Goal: Task Accomplishment & Management: Manage account settings

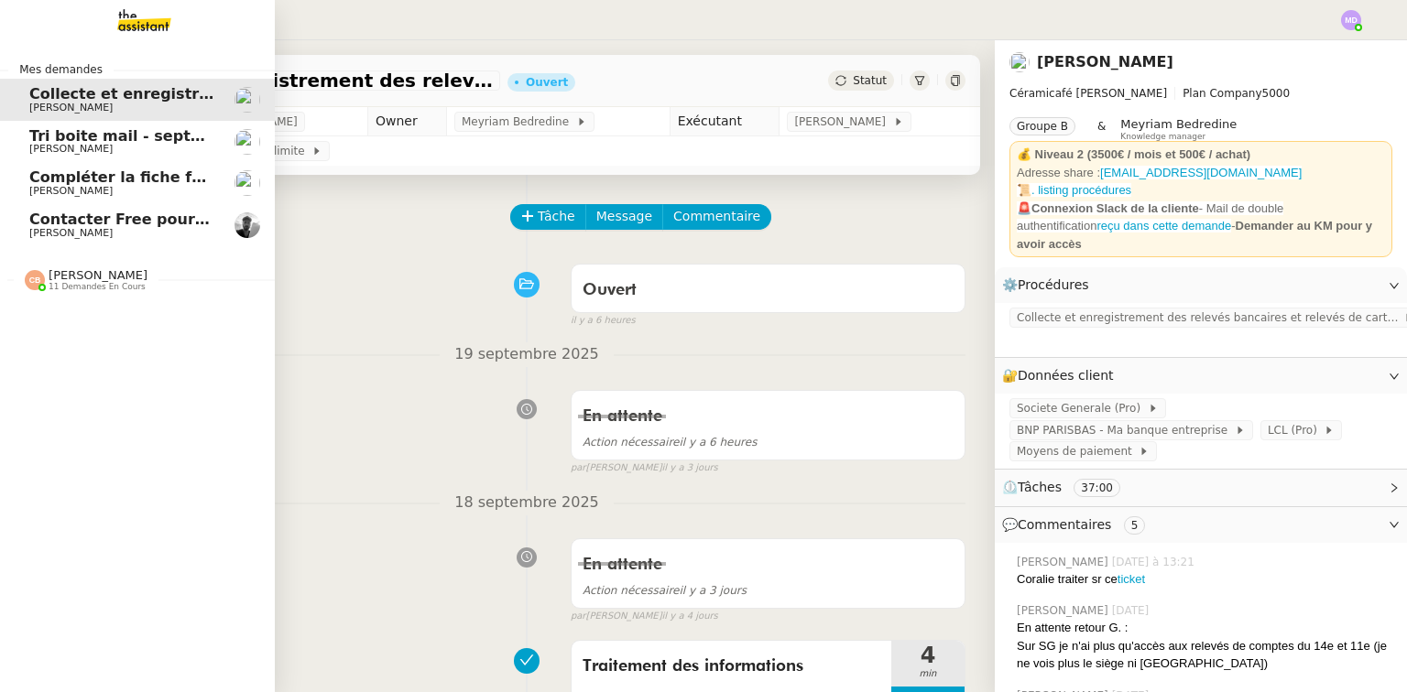
click at [52, 132] on span "Tri boite mail - septembre 2025" at bounding box center [159, 135] width 260 height 17
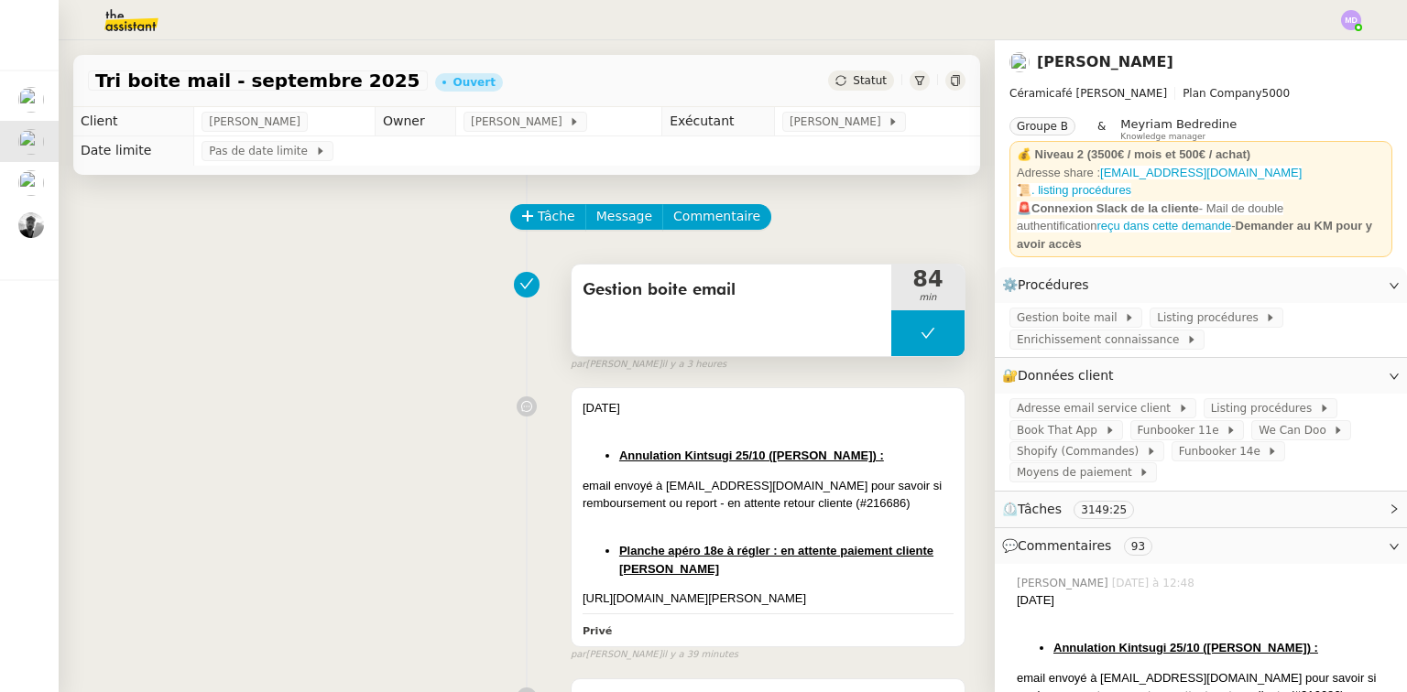
click at [920, 333] on icon at bounding box center [927, 333] width 15 height 15
click at [907, 337] on icon at bounding box center [910, 333] width 6 height 10
click at [103, 274] on div "Gestion boite email 85 min false par [PERSON_NAME] il y a 3 heures" at bounding box center [526, 314] width 877 height 117
click at [932, 348] on div at bounding box center [927, 333] width 73 height 46
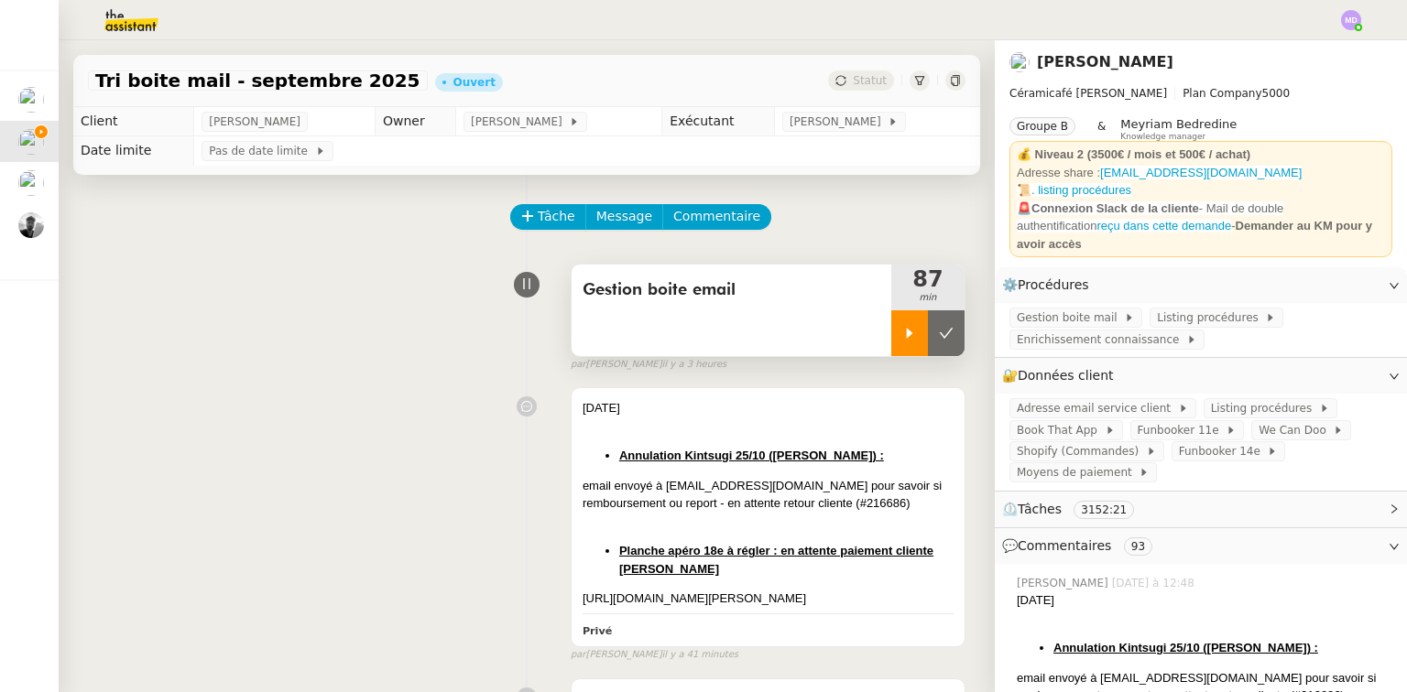
click at [932, 348] on button at bounding box center [946, 333] width 37 height 46
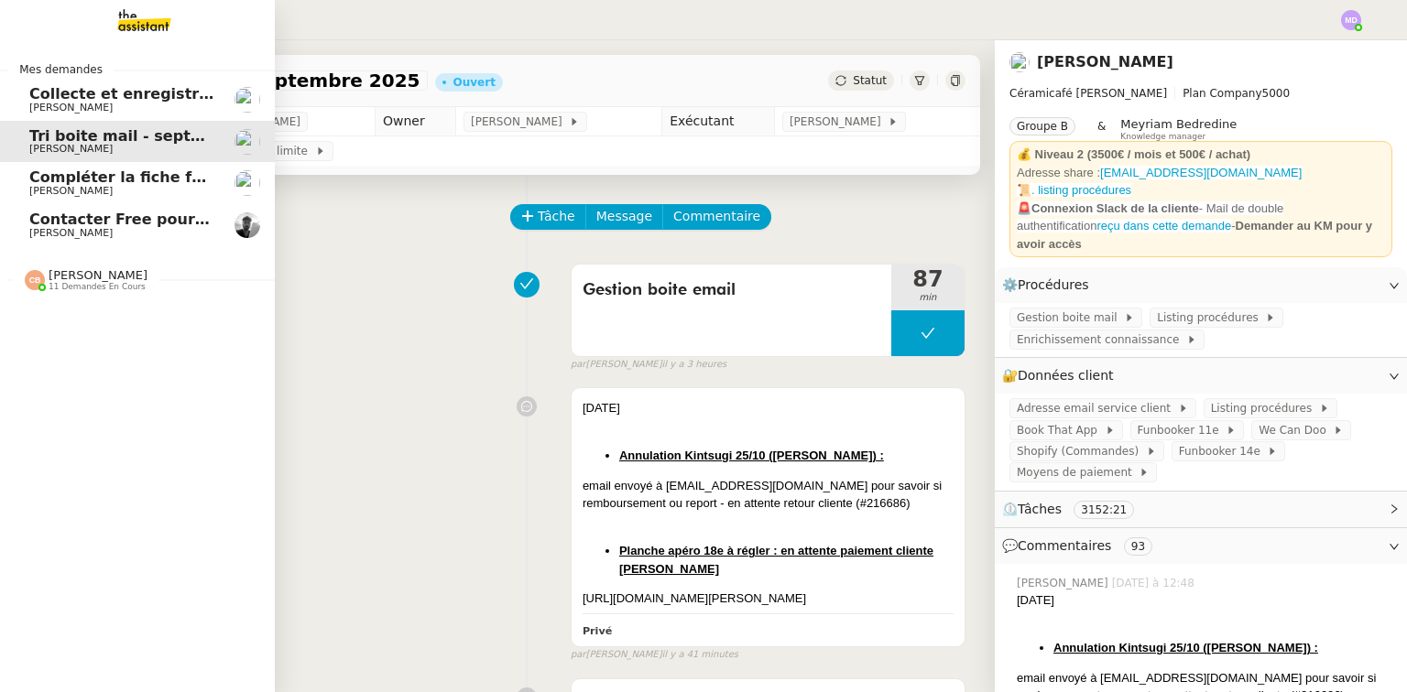
drag, startPoint x: 34, startPoint y: 192, endPoint x: 53, endPoint y: 190, distance: 19.3
click at [33, 190] on span "[PERSON_NAME]" at bounding box center [70, 191] width 83 height 12
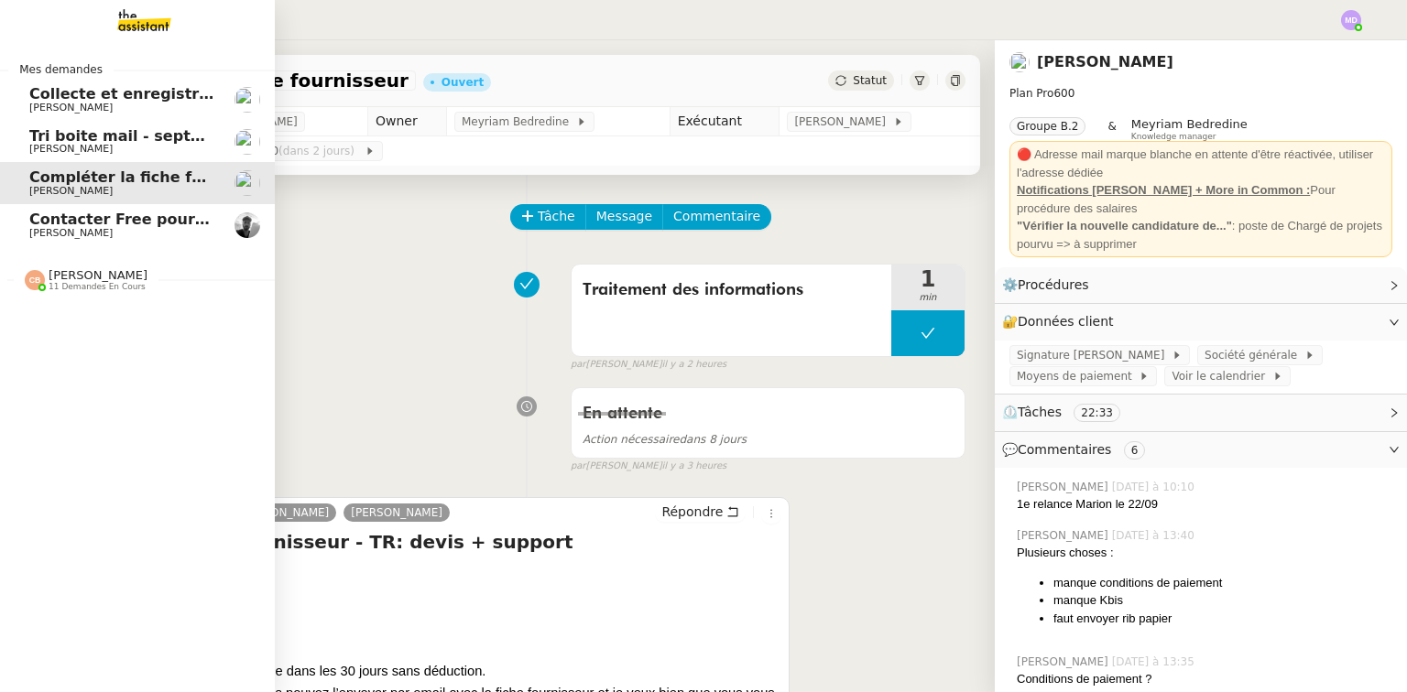
click at [117, 222] on span "Contacter Free pour la Freebox" at bounding box center [157, 219] width 257 height 17
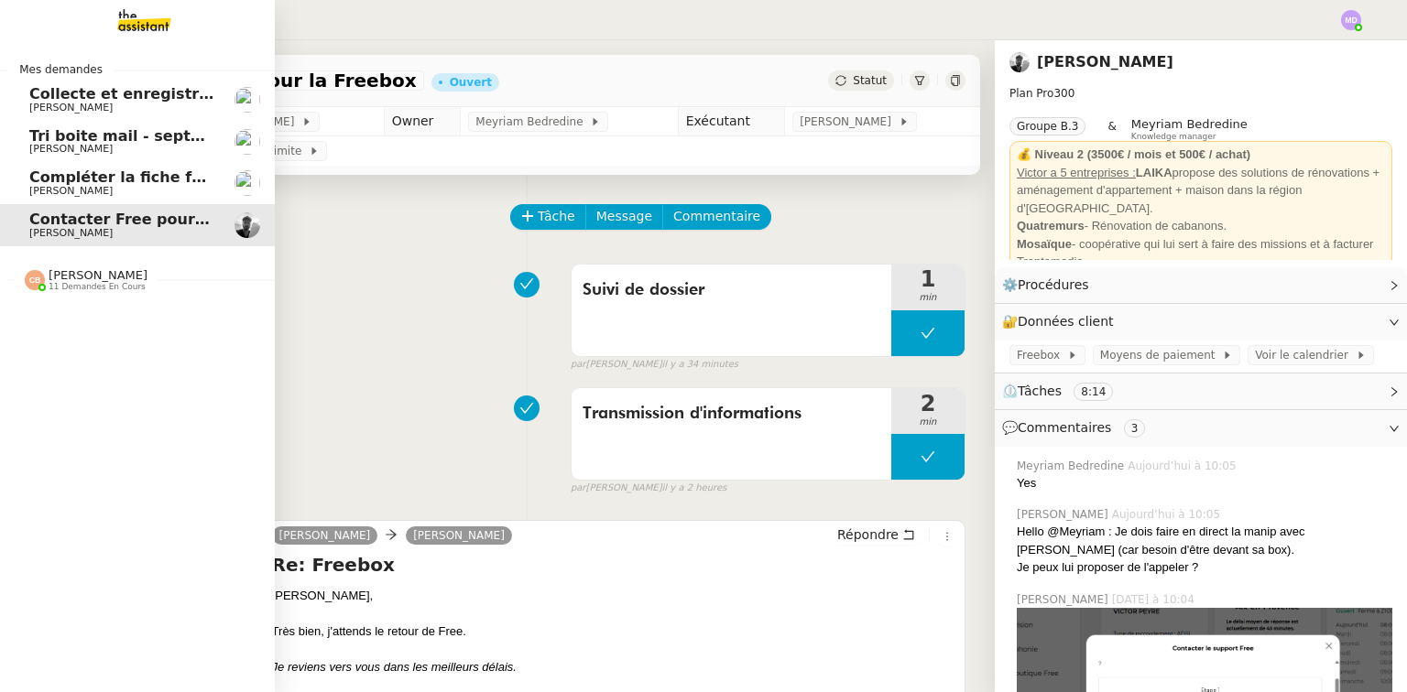
click at [137, 91] on span "Collecte et enregistrement des relevés bancaires et relevés de cartes bancaires…" at bounding box center [396, 93] width 734 height 17
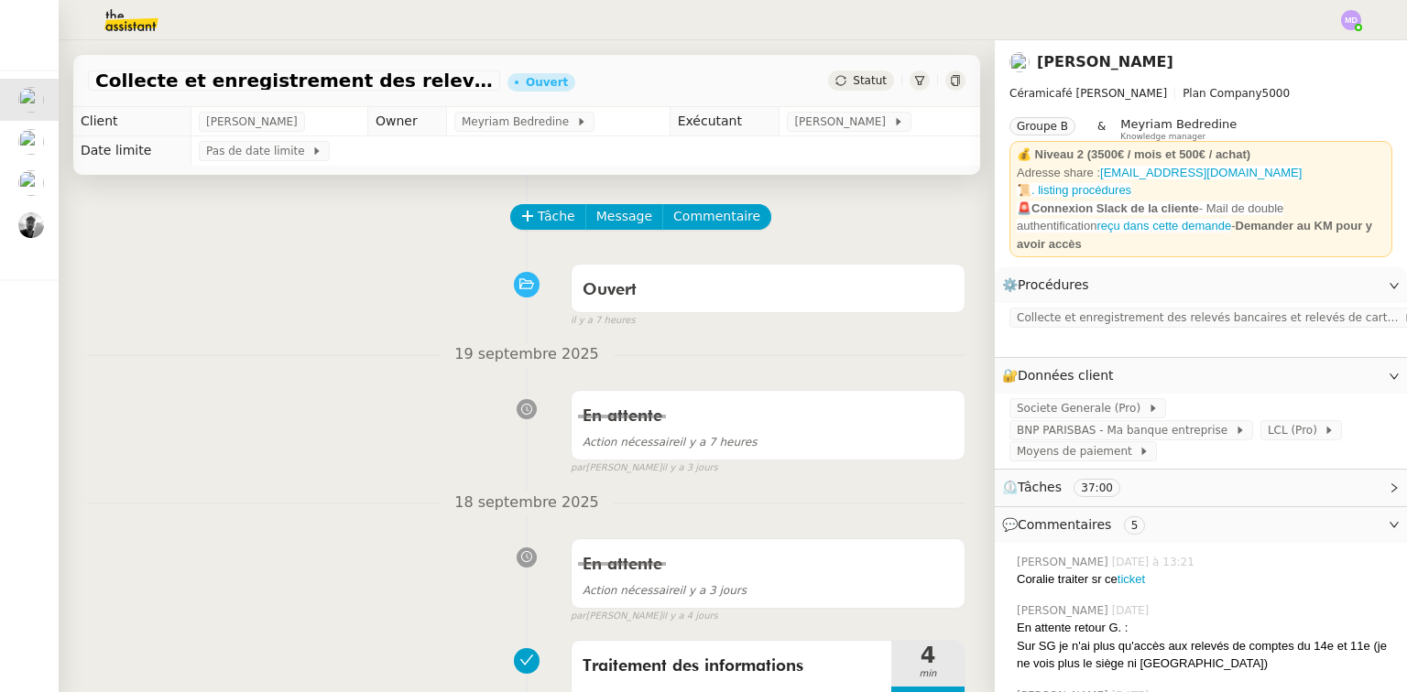
click at [525, 212] on button "Tâche" at bounding box center [548, 217] width 76 height 26
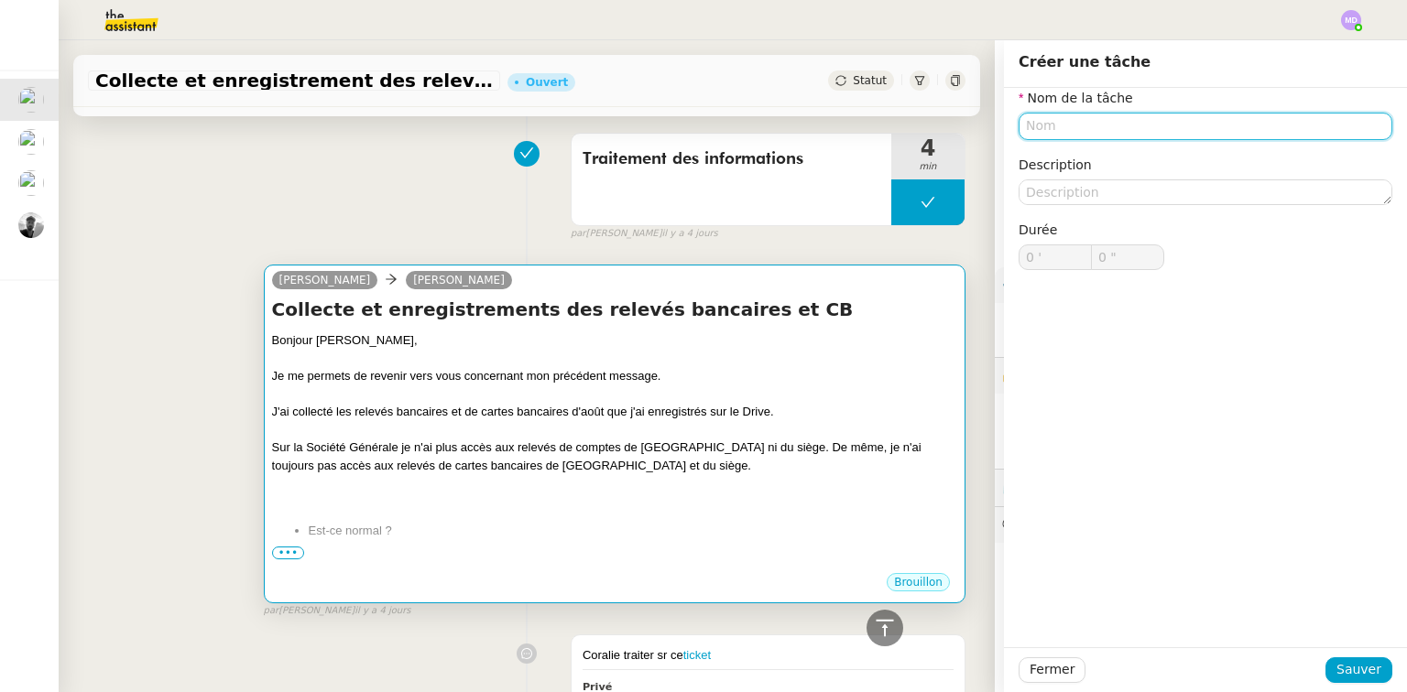
scroll to position [513, 0]
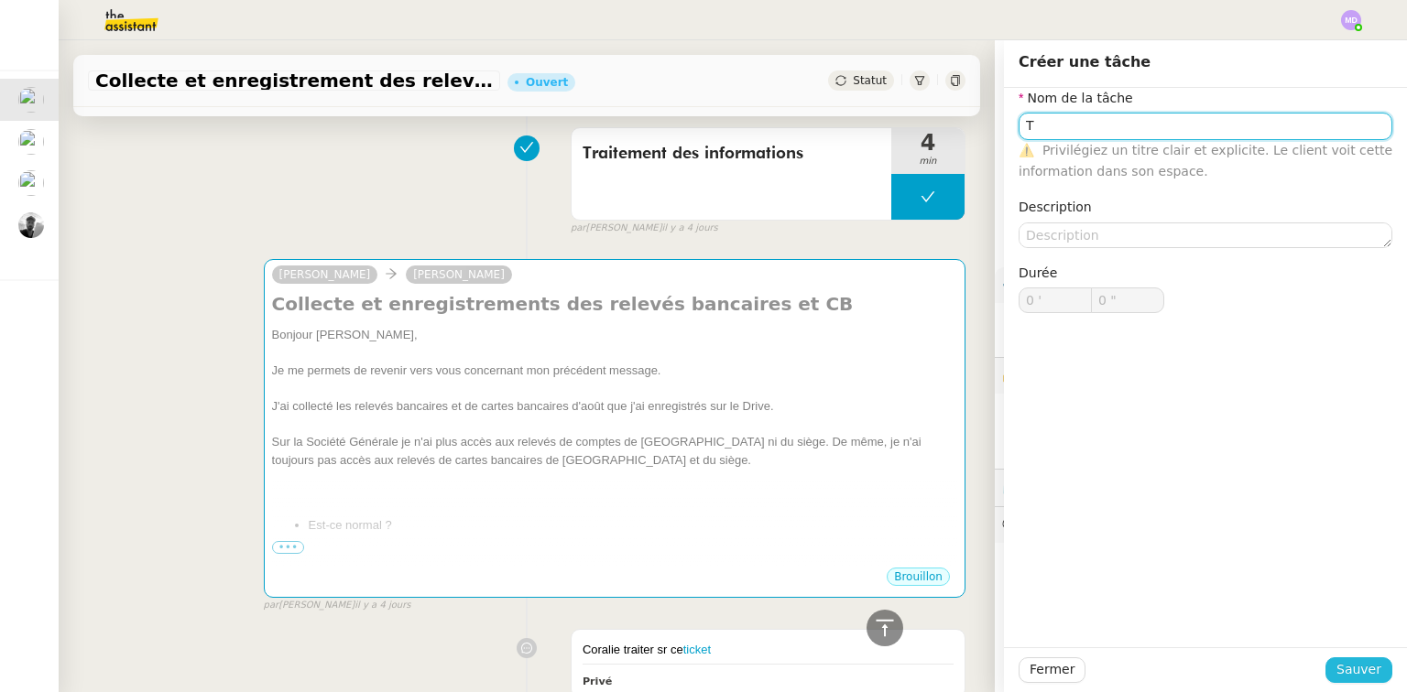
type input "T"
drag, startPoint x: 1354, startPoint y: 674, endPoint x: 1271, endPoint y: 621, distance: 98.1
click at [1354, 674] on span "Sauver" at bounding box center [1358, 669] width 45 height 21
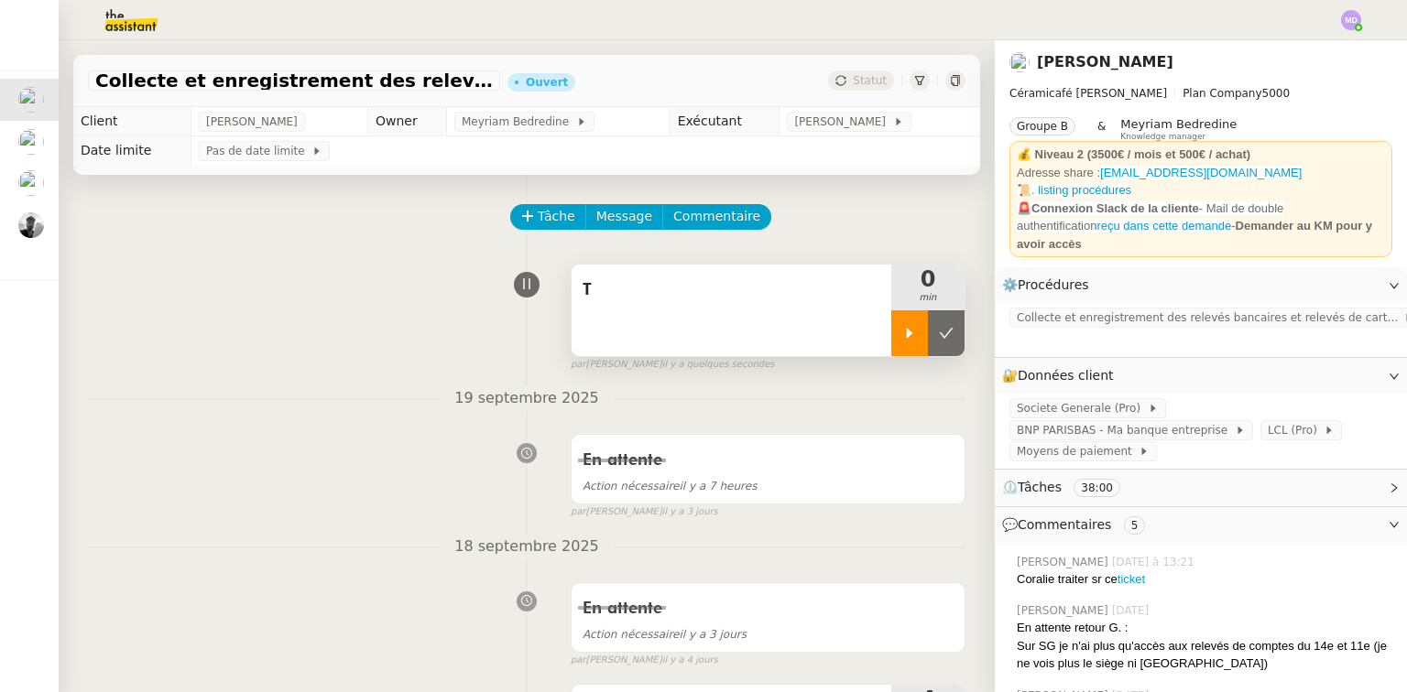
click at [893, 324] on div at bounding box center [909, 333] width 37 height 46
click at [1147, 403] on icon at bounding box center [1152, 408] width 11 height 11
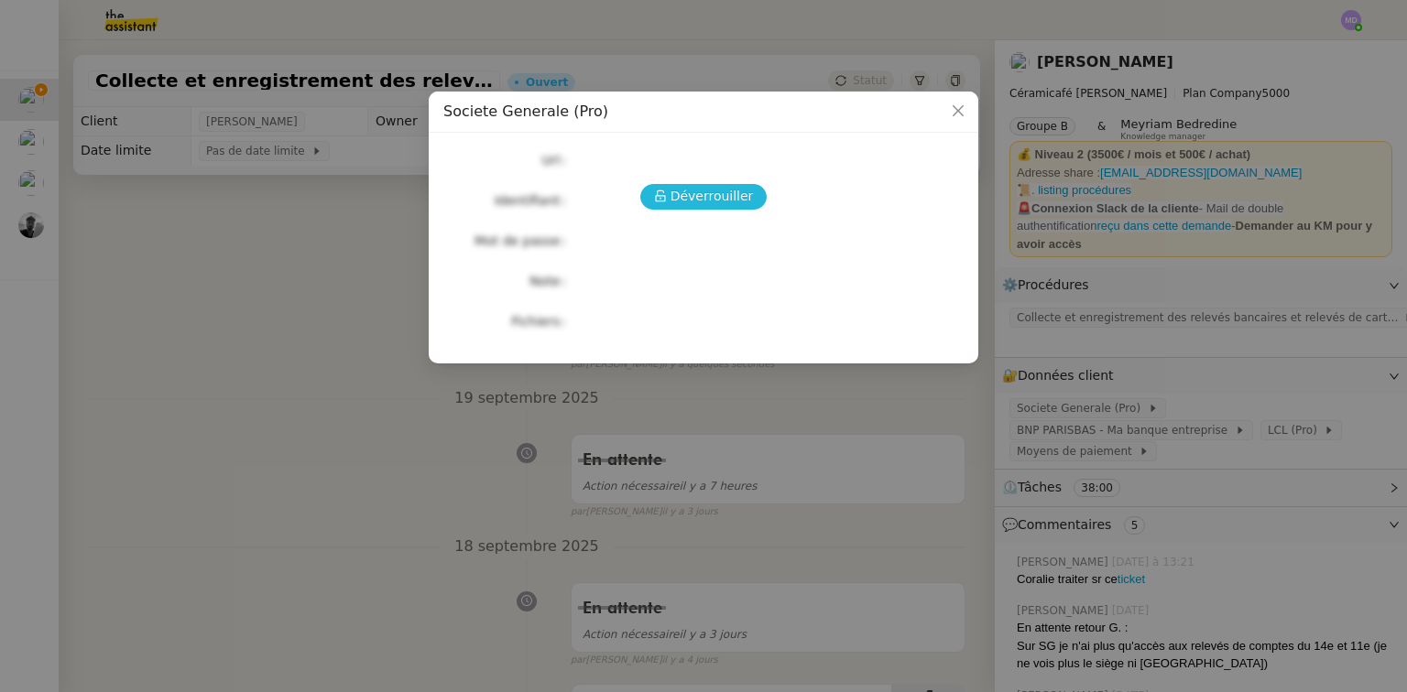
click at [721, 193] on span "Déverrouiller" at bounding box center [711, 196] width 83 height 21
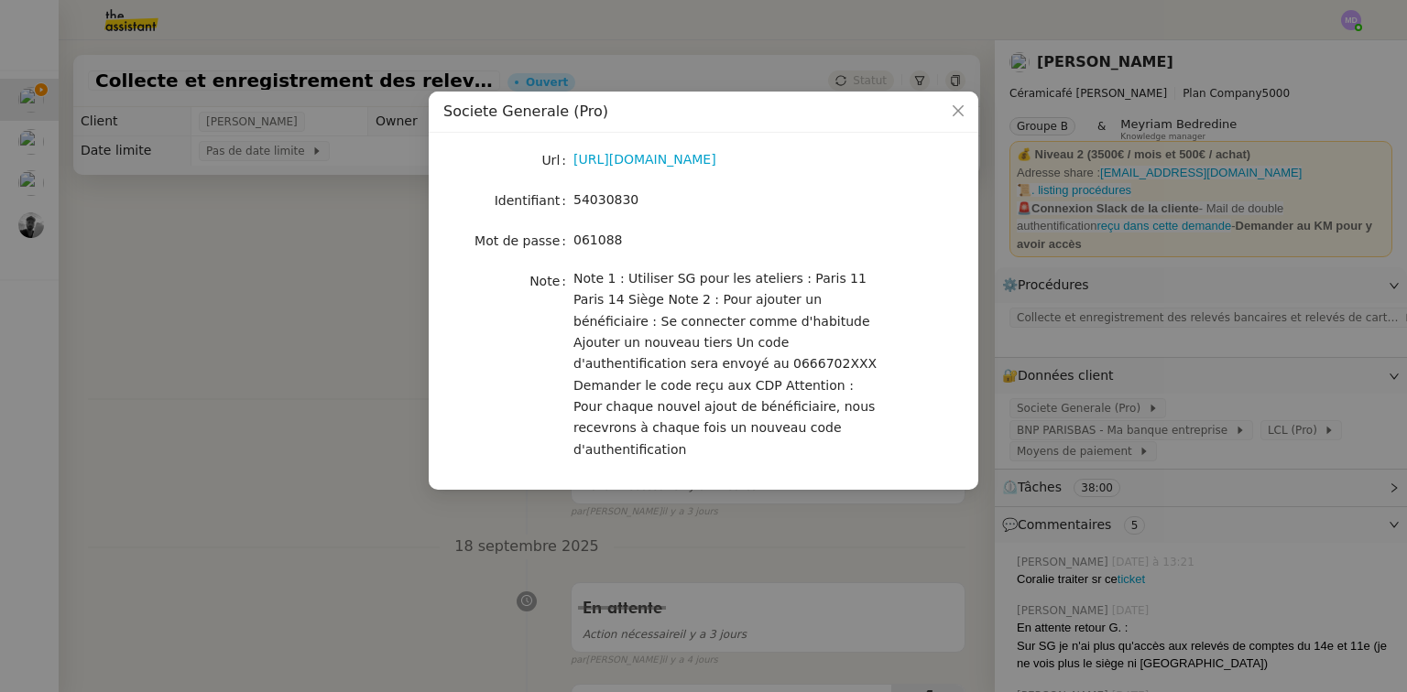
click at [1223, 493] on nz-modal-container "Societe Generale (Pro) Url [URL][DOMAIN_NAME] Identifiant 54030830 Mot de passe…" at bounding box center [703, 346] width 1407 height 692
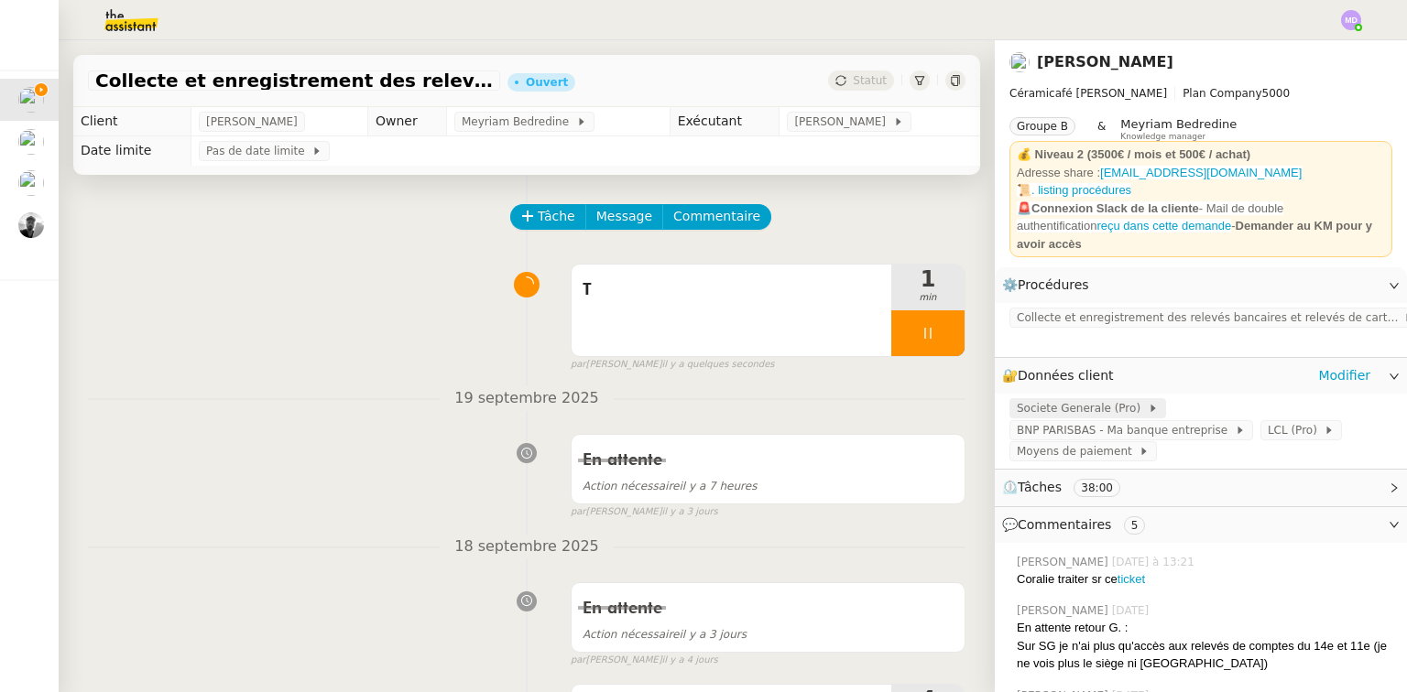
click at [1064, 394] on div "Societe Generale (Pro) BNP PARISBAS - Ma banque entreprise LCL (Pro) Moyens de …" at bounding box center [1201, 431] width 412 height 75
click at [1060, 399] on span "Societe Generale (Pro)" at bounding box center [1082, 408] width 131 height 18
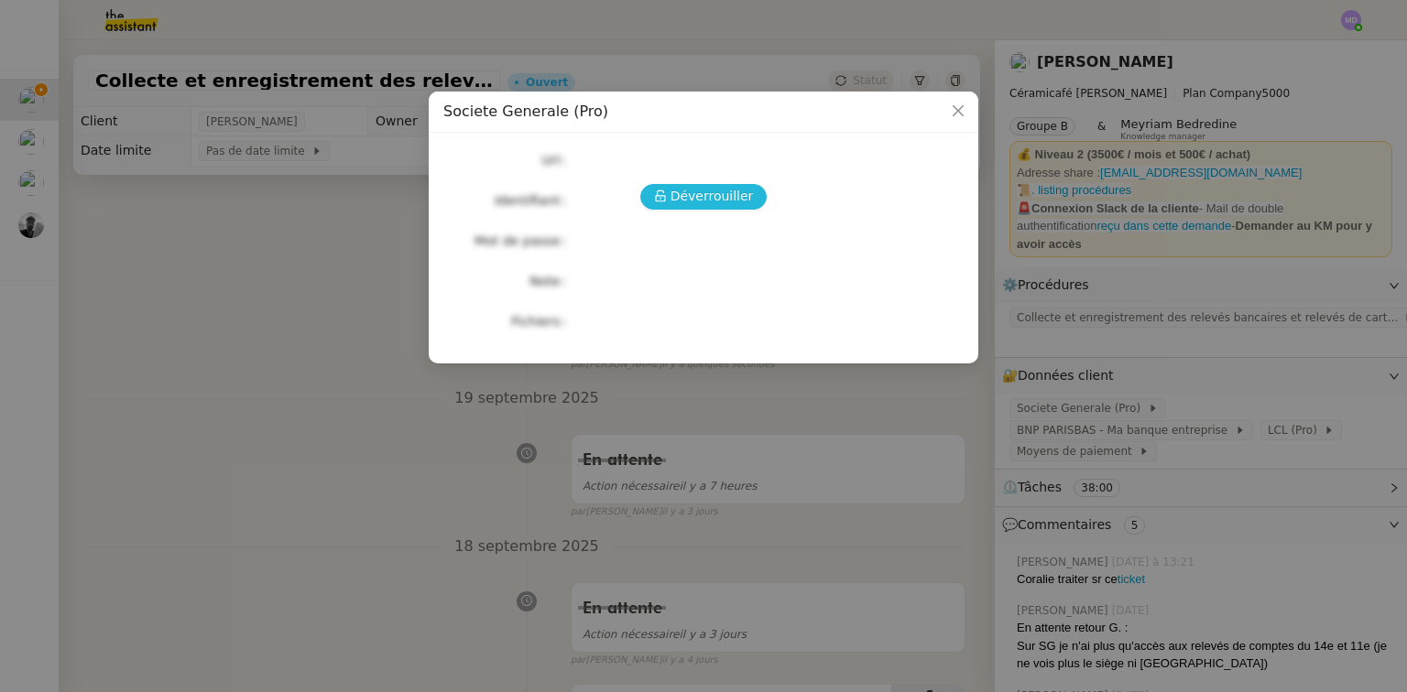
click at [664, 205] on button "Déverrouiller" at bounding box center [703, 197] width 127 height 26
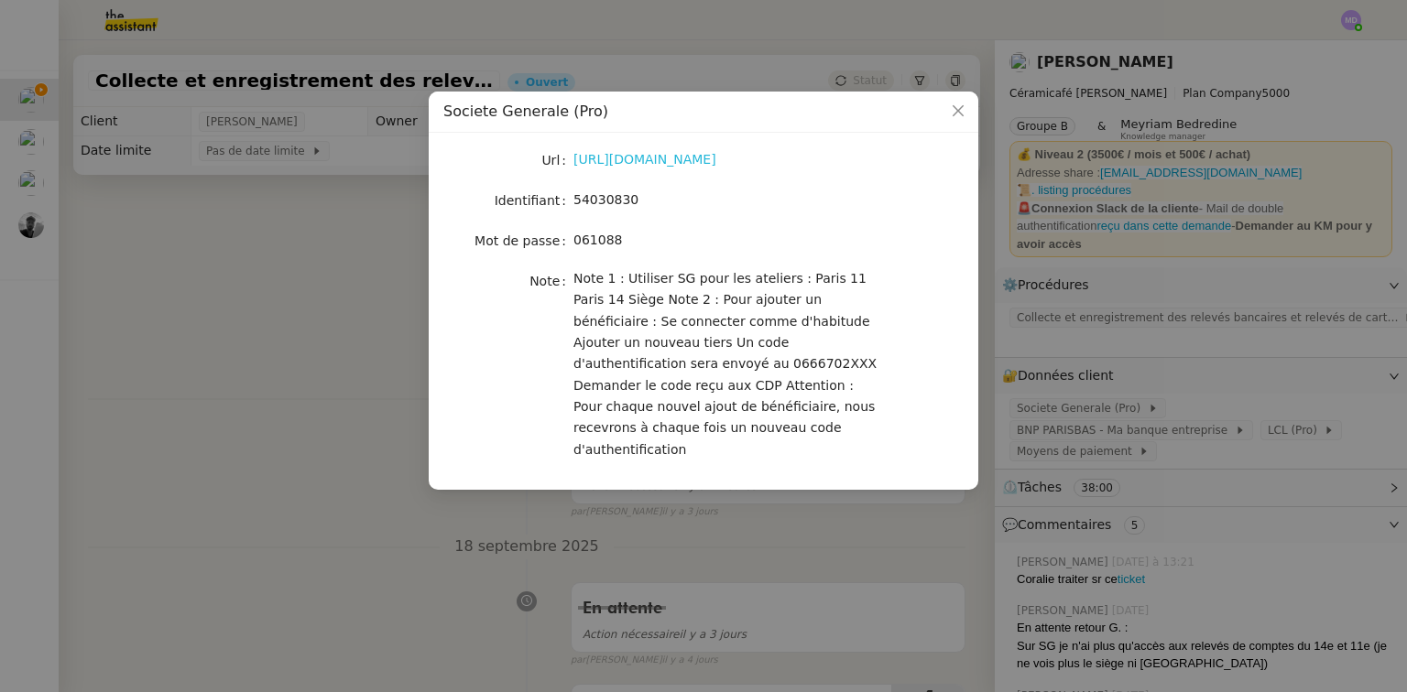
click at [683, 161] on link "[URL][DOMAIN_NAME]" at bounding box center [644, 159] width 143 height 15
click at [580, 205] on span "54030830" at bounding box center [605, 199] width 65 height 15
copy span "54030830"
click at [386, 402] on nz-modal-container "Societe Generale (Pro) Url [URL][DOMAIN_NAME] Identifiant 54030830 Mot de passe…" at bounding box center [703, 346] width 1407 height 692
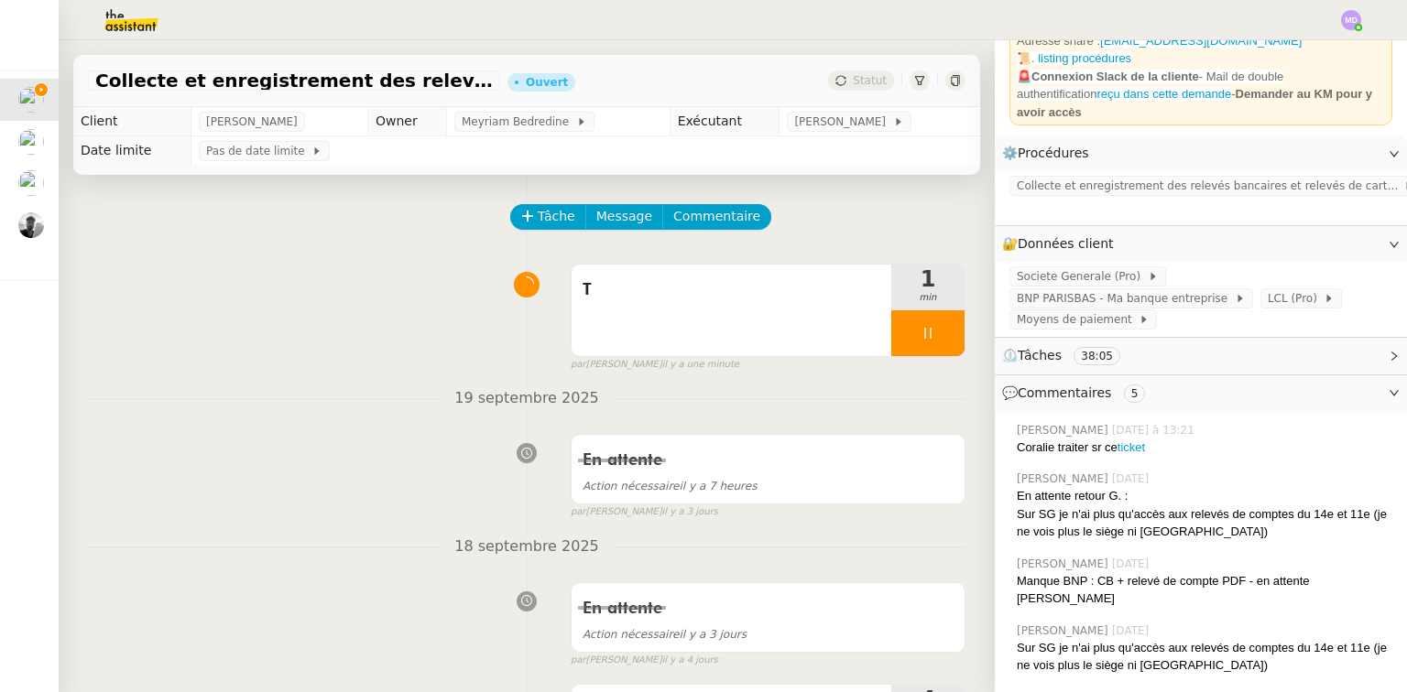
scroll to position [147, 0]
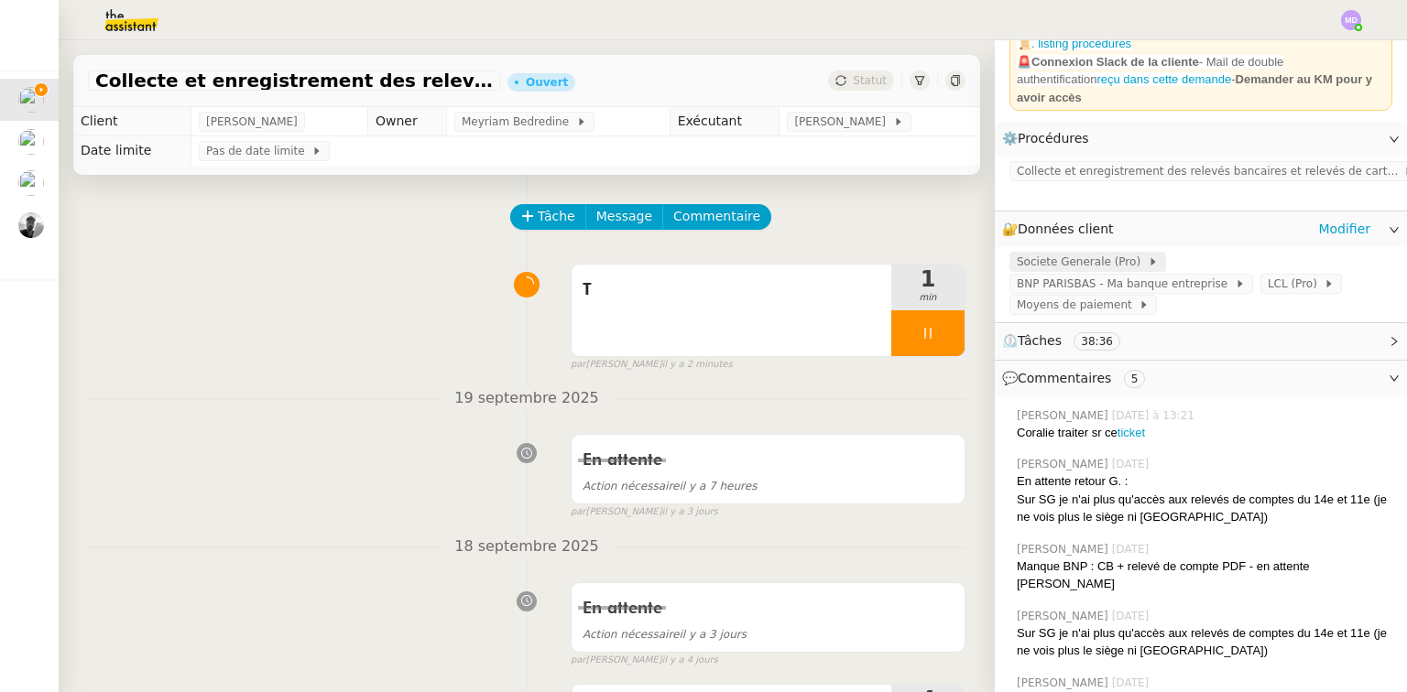
click at [1103, 253] on span "Societe Generale (Pro)" at bounding box center [1082, 262] width 131 height 18
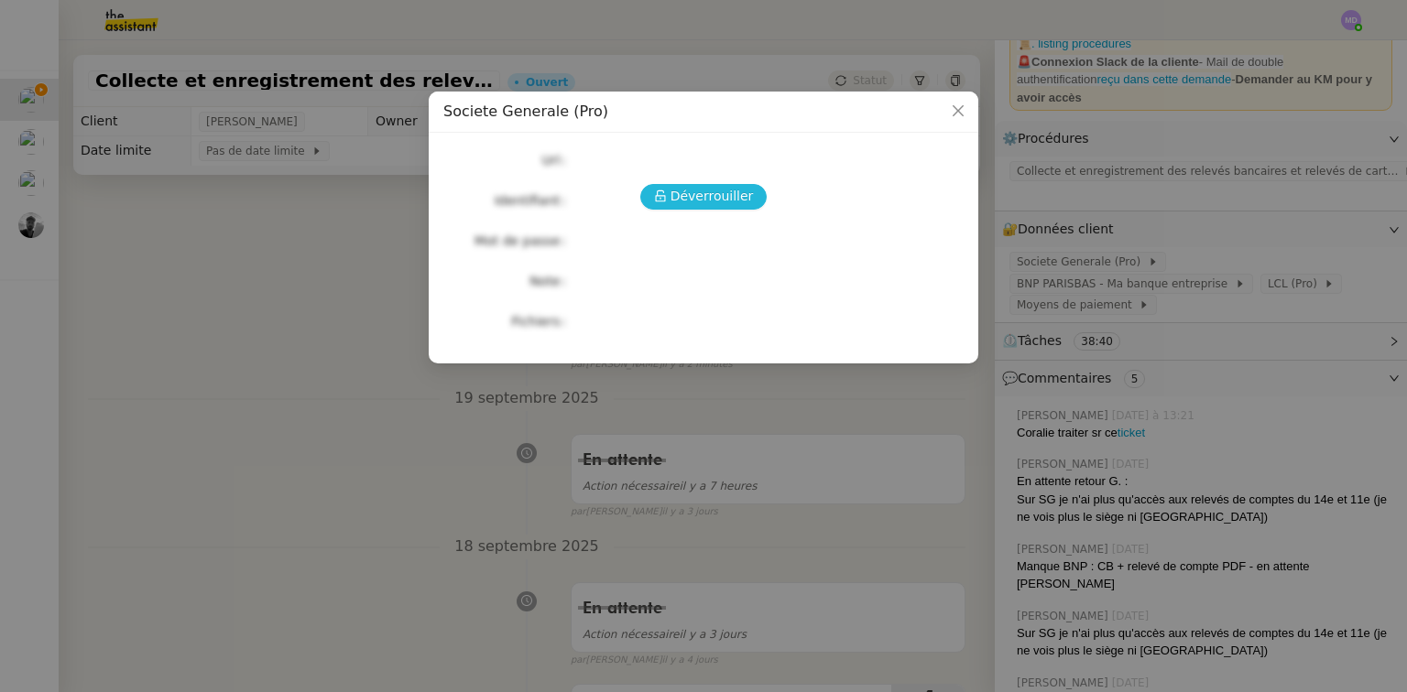
click at [708, 195] on span "Déverrouiller" at bounding box center [711, 196] width 83 height 21
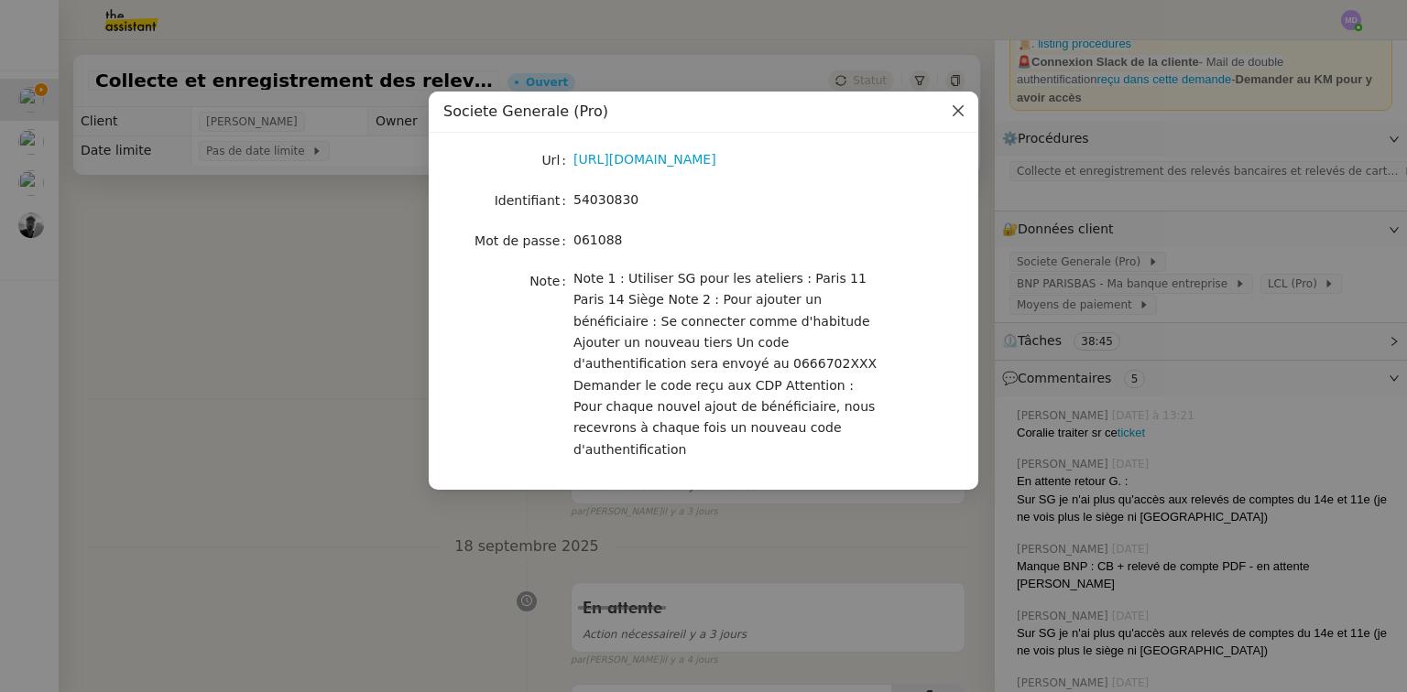
click at [954, 108] on icon "Close" at bounding box center [958, 110] width 15 height 15
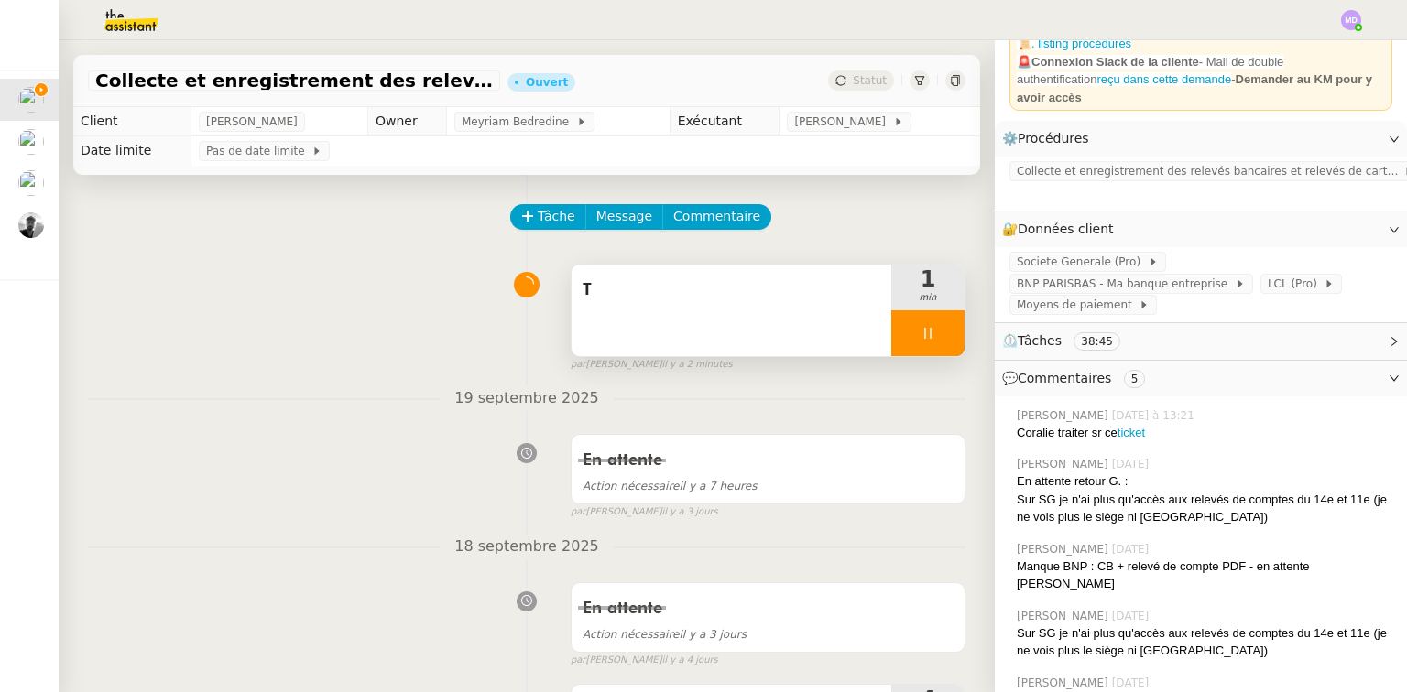
click at [739, 330] on div "T" at bounding box center [731, 311] width 320 height 92
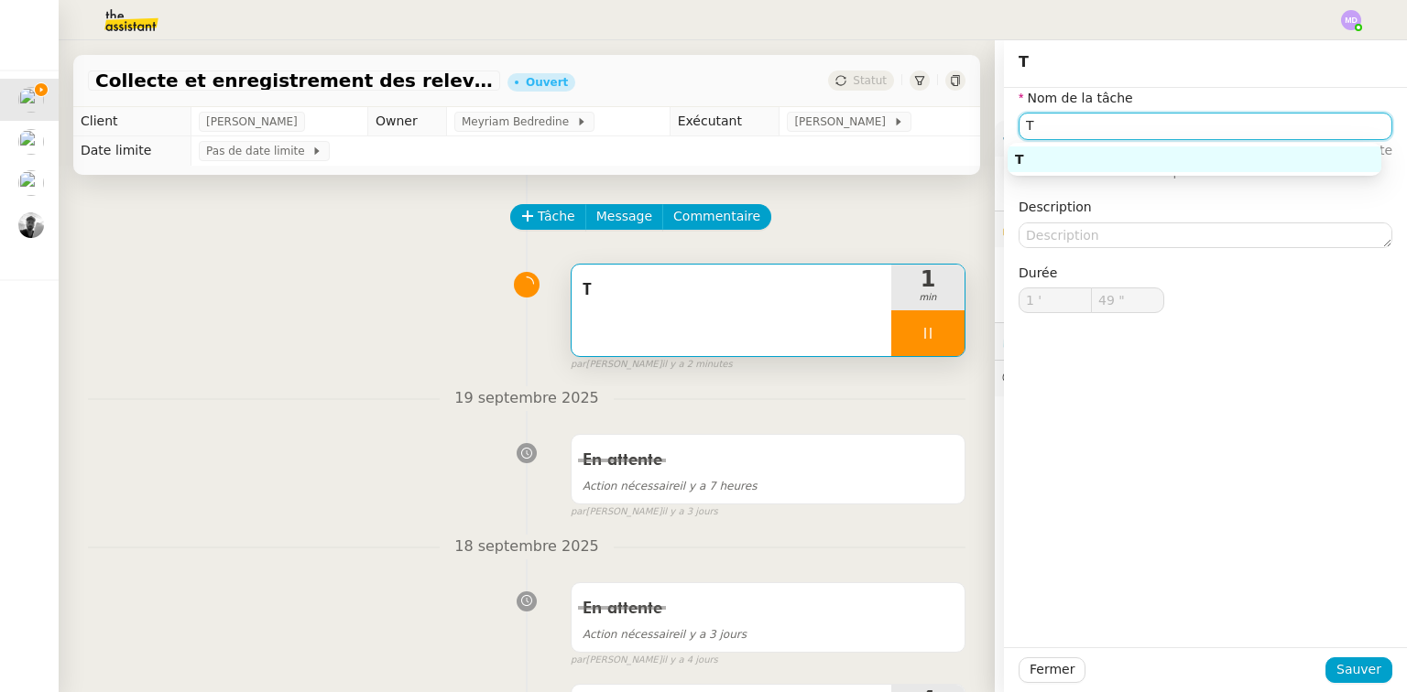
drag, startPoint x: 1026, startPoint y: 135, endPoint x: 974, endPoint y: 134, distance: 51.3
click at [976, 134] on app-ticket "Collecte et enregistrement des relevés bancaires et relevés de cartes bancaires…" at bounding box center [733, 366] width 1348 height 652
type input "C"
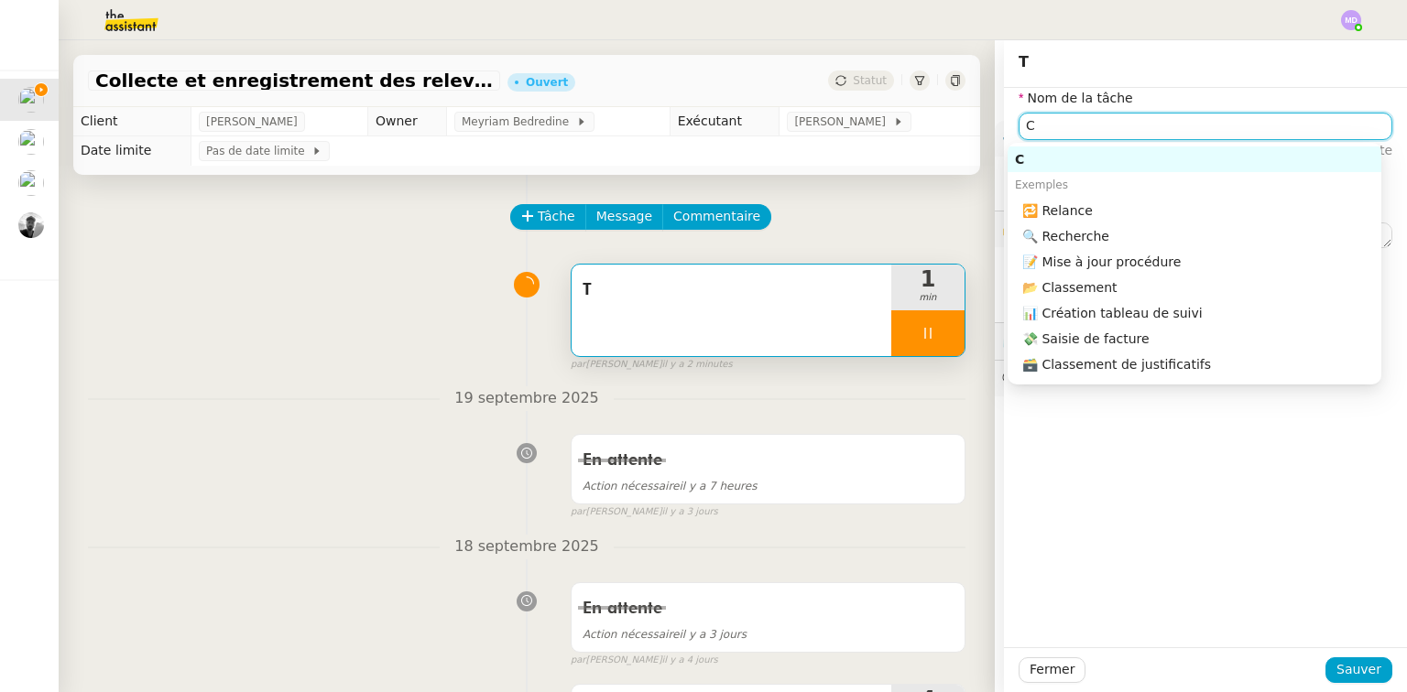
type input "50 ""
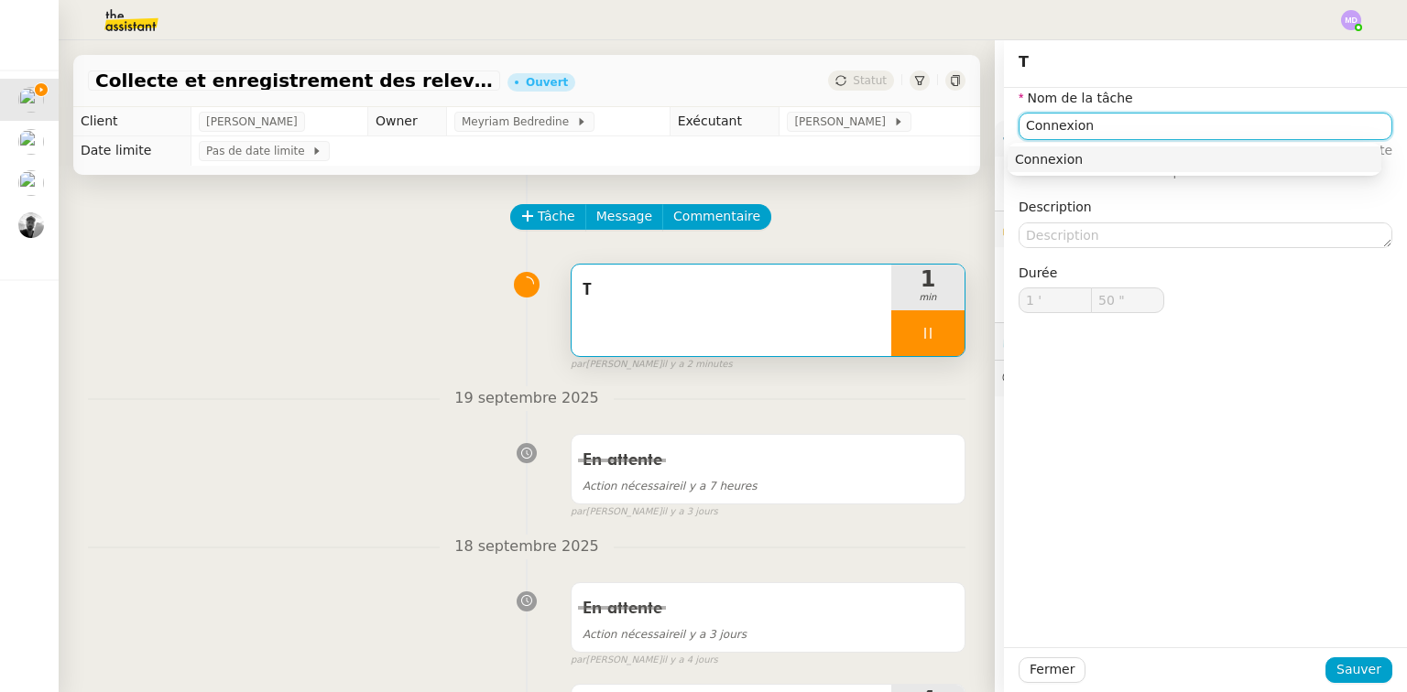
type input "Connexion"
type input "51 ""
type input "Connexions"
type input "52 ""
type input "Connexions compt"
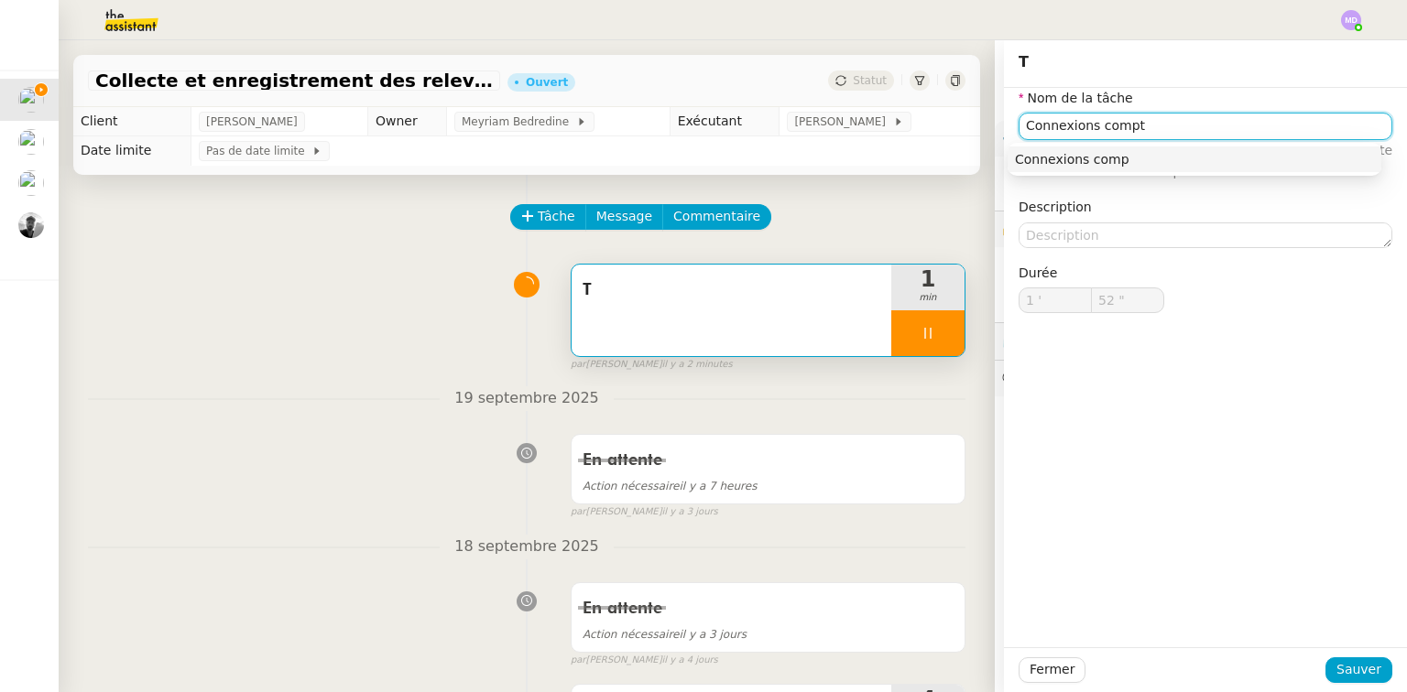
type input "53 ""
type input "Connexions comptes"
type input "54 ""
type input "Connexions comptes SG"
type input "55 ""
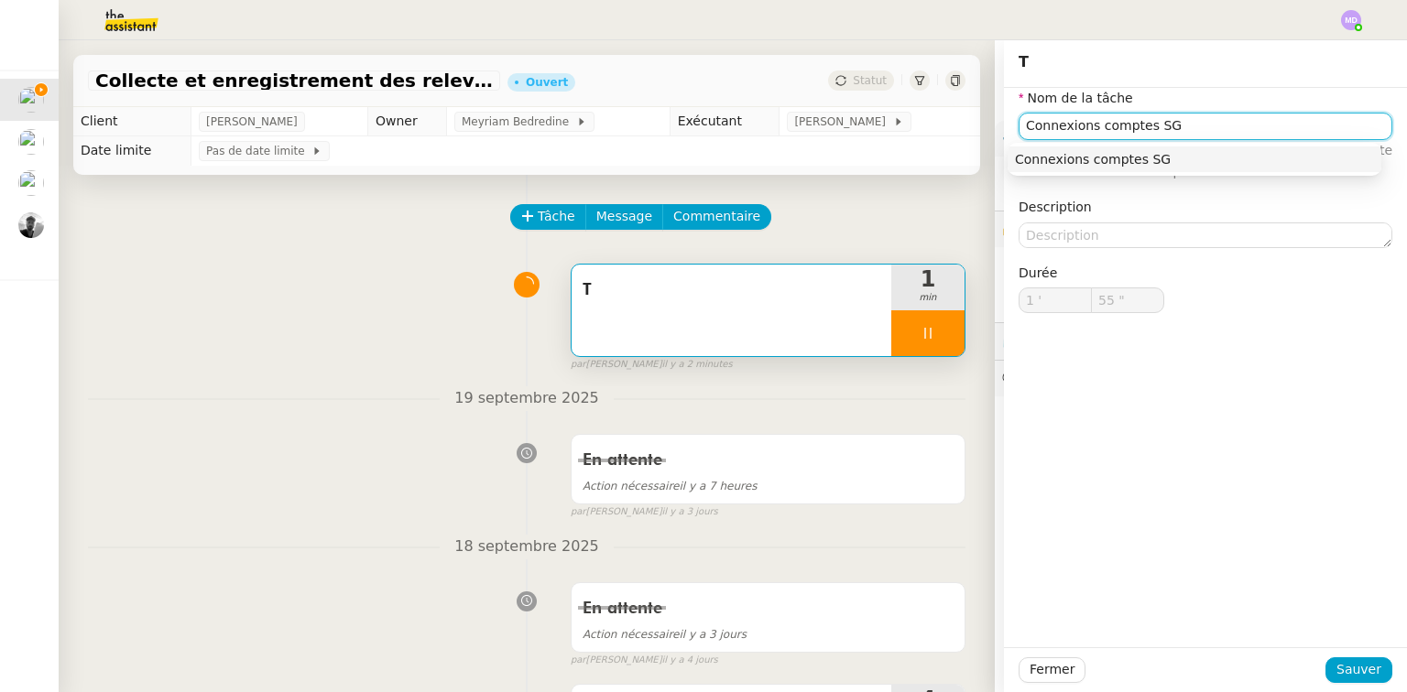
drag, startPoint x: 1123, startPoint y: 154, endPoint x: 1126, endPoint y: 165, distance: 11.6
click at [1124, 155] on div "Connexions comptes SG" at bounding box center [1194, 159] width 359 height 16
type input "Connexions comptes SG"
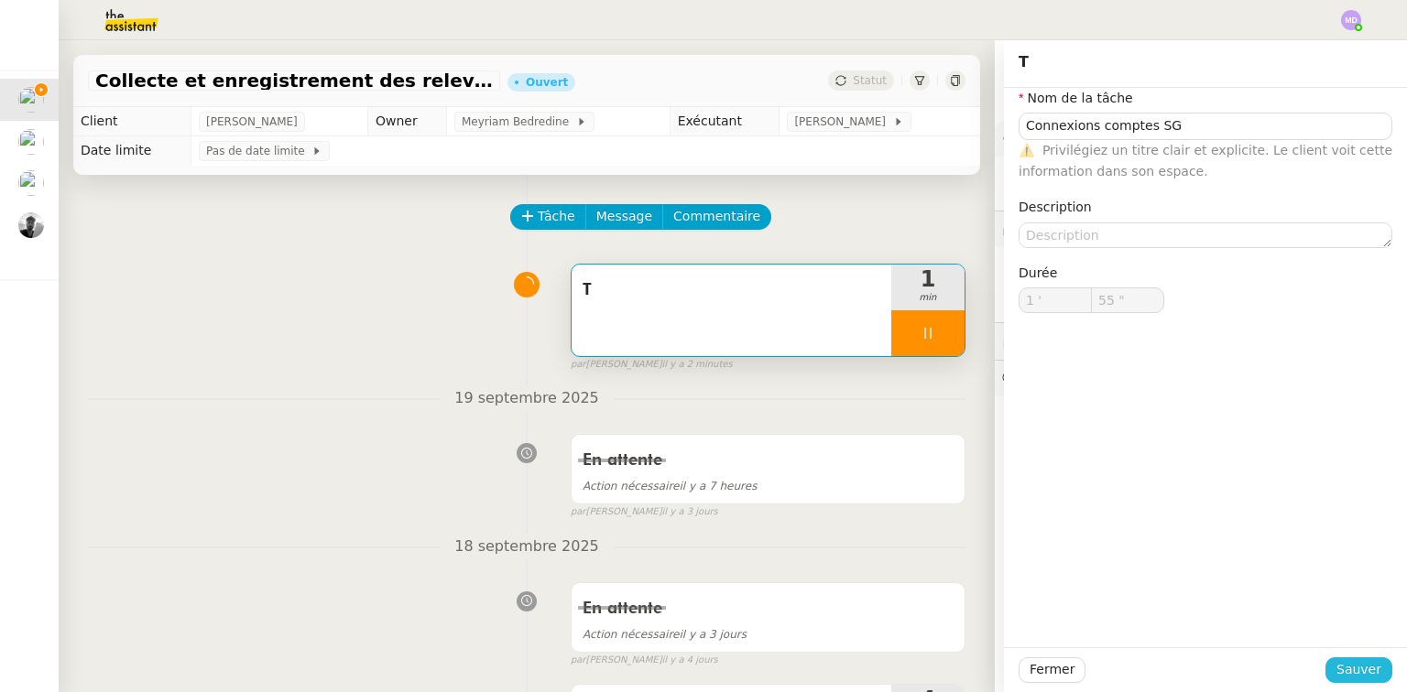
click at [1354, 672] on span "Sauver" at bounding box center [1358, 669] width 45 height 21
type input "56 ""
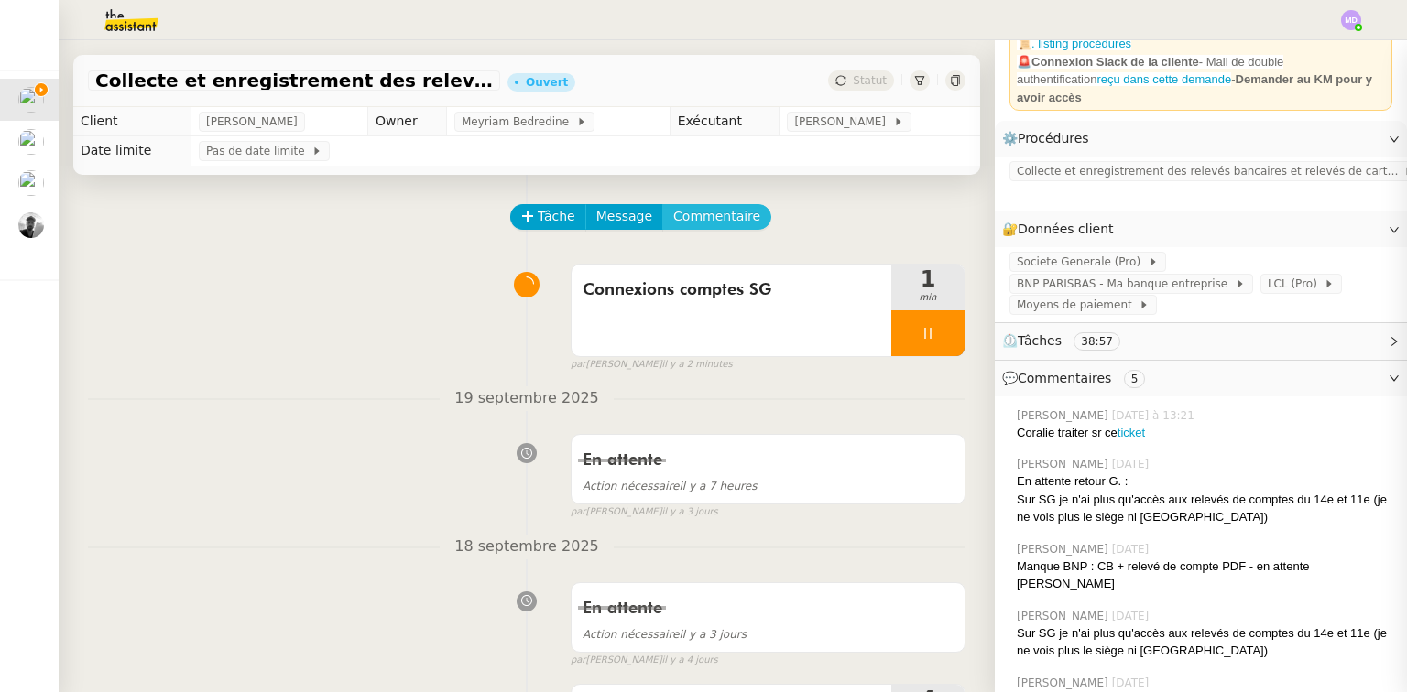
click at [662, 225] on button "Commentaire" at bounding box center [716, 217] width 109 height 26
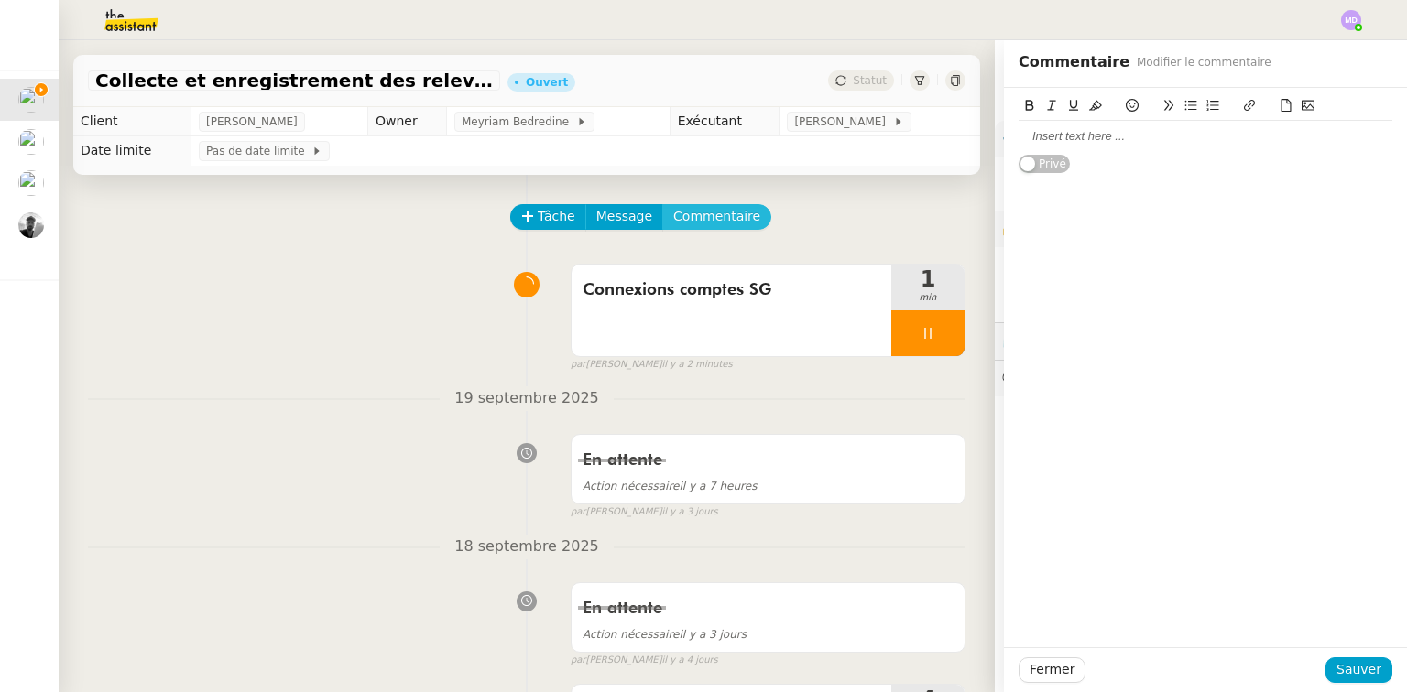
click at [692, 220] on span "Commentaire" at bounding box center [716, 216] width 87 height 21
click at [1113, 139] on div at bounding box center [1205, 136] width 374 height 16
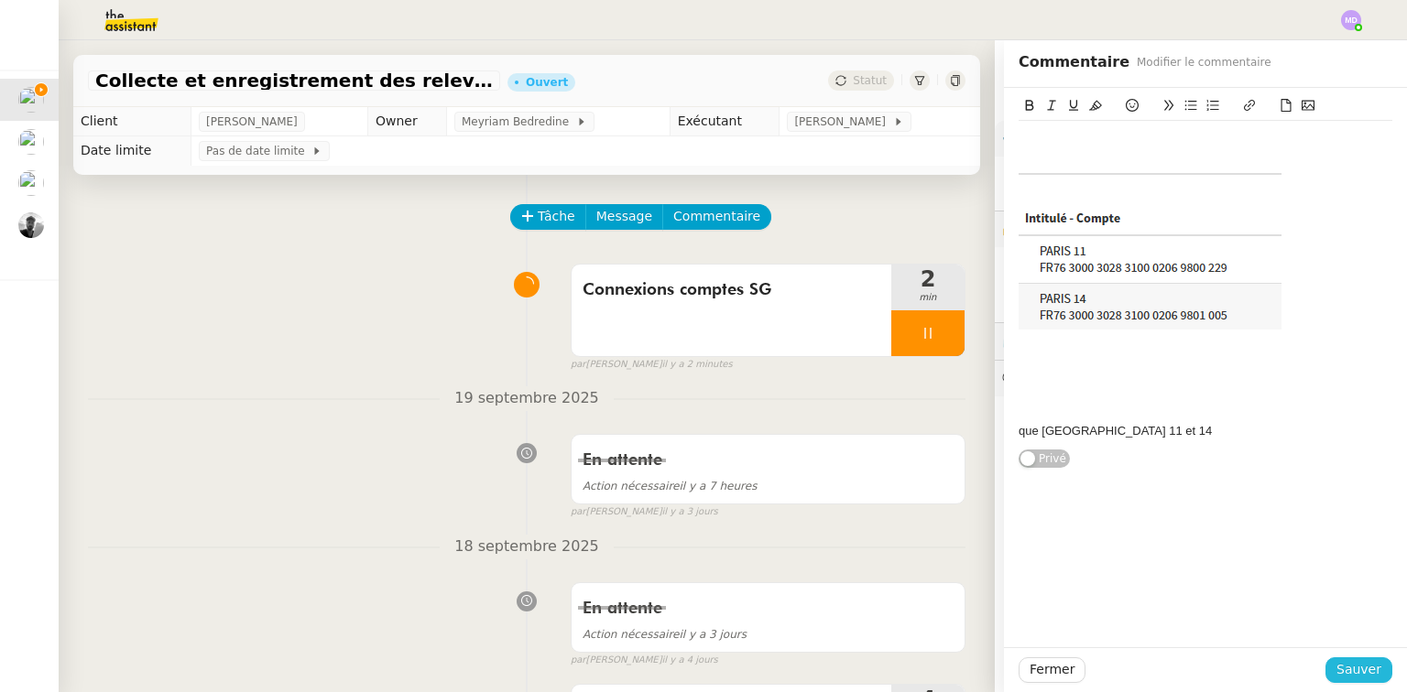
click at [1373, 675] on button "Sauver" at bounding box center [1358, 671] width 67 height 26
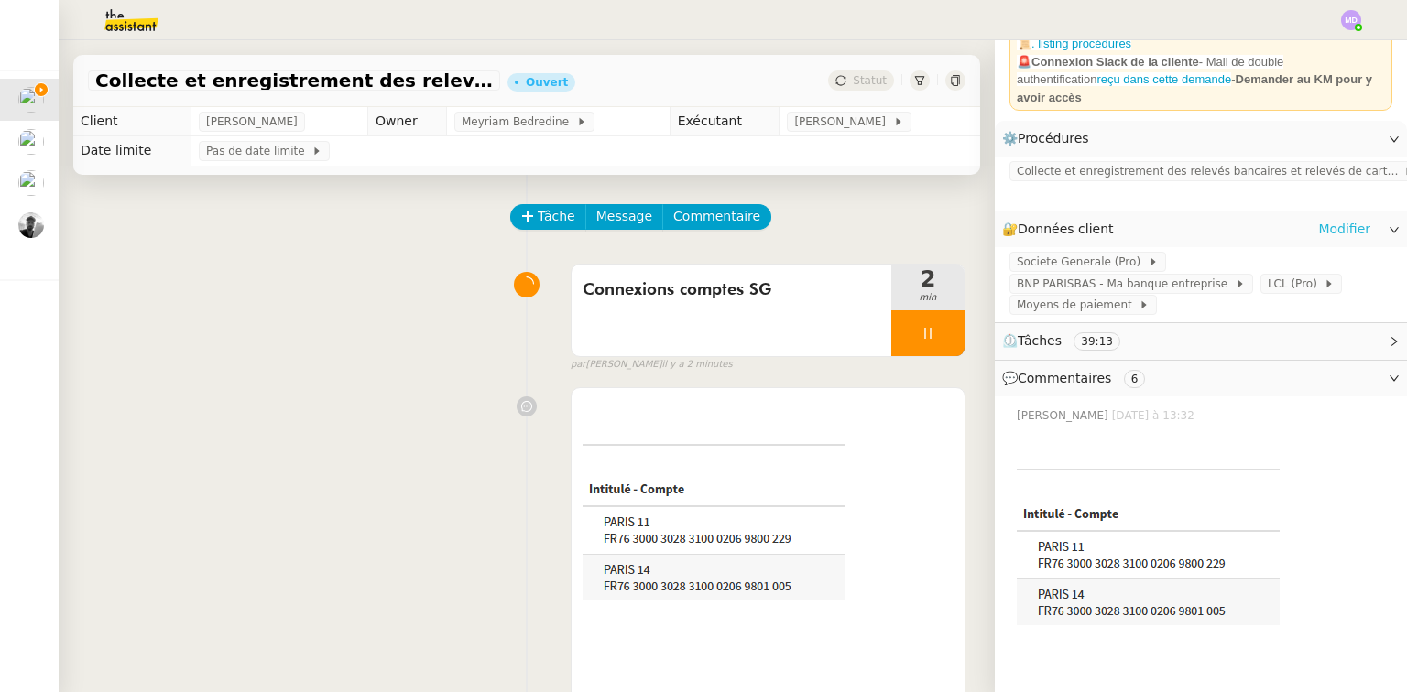
click at [1334, 223] on link "Modifier" at bounding box center [1344, 229] width 52 height 21
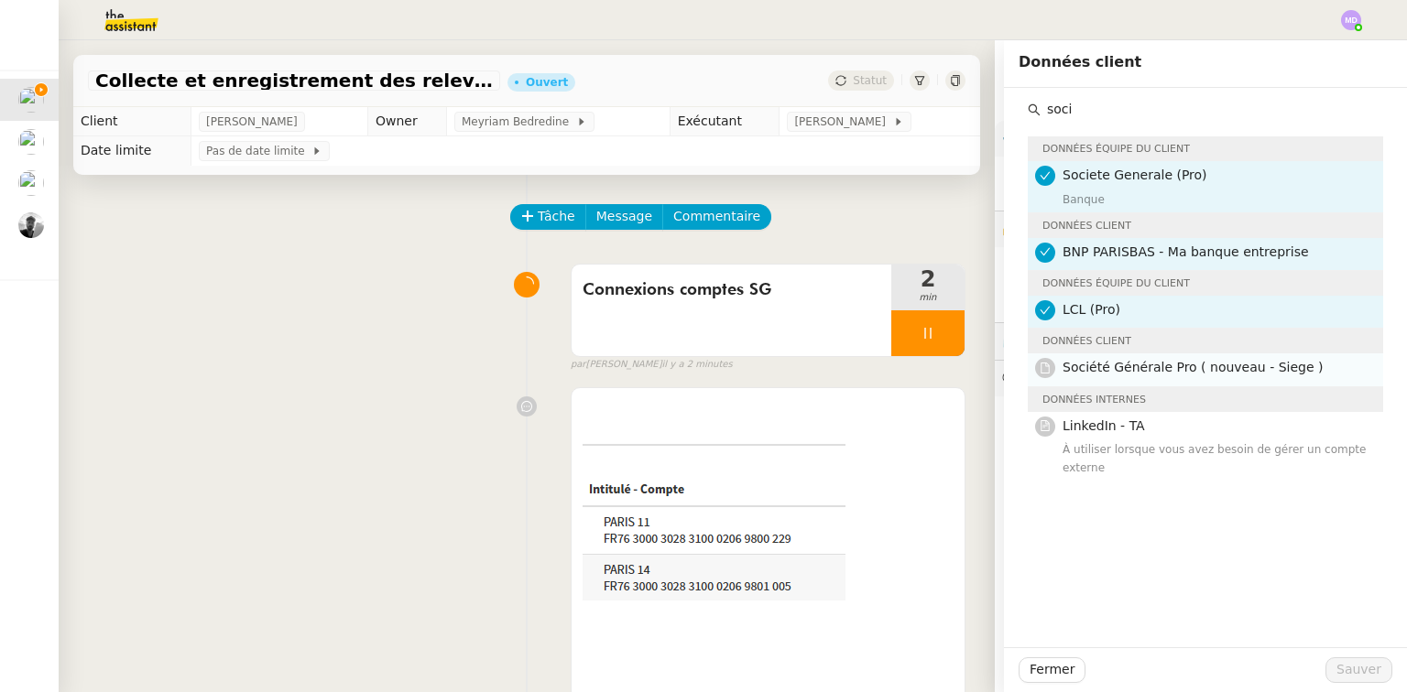
type input "soci"
click at [1143, 372] on span "Société Générale Pro ( nouveau - Siege )" at bounding box center [1192, 367] width 260 height 15
click at [1344, 670] on span "Sauver" at bounding box center [1358, 669] width 45 height 21
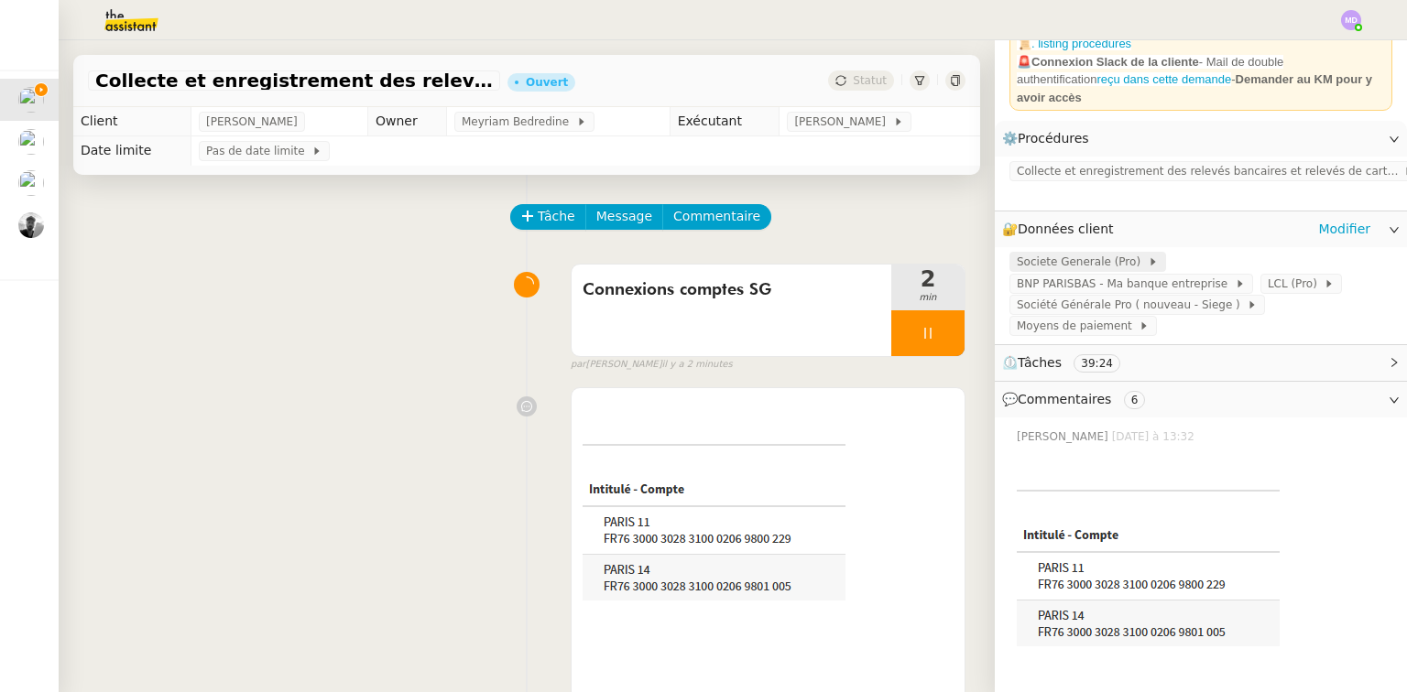
click at [1106, 260] on span "Societe Generale (Pro)" at bounding box center [1082, 262] width 131 height 18
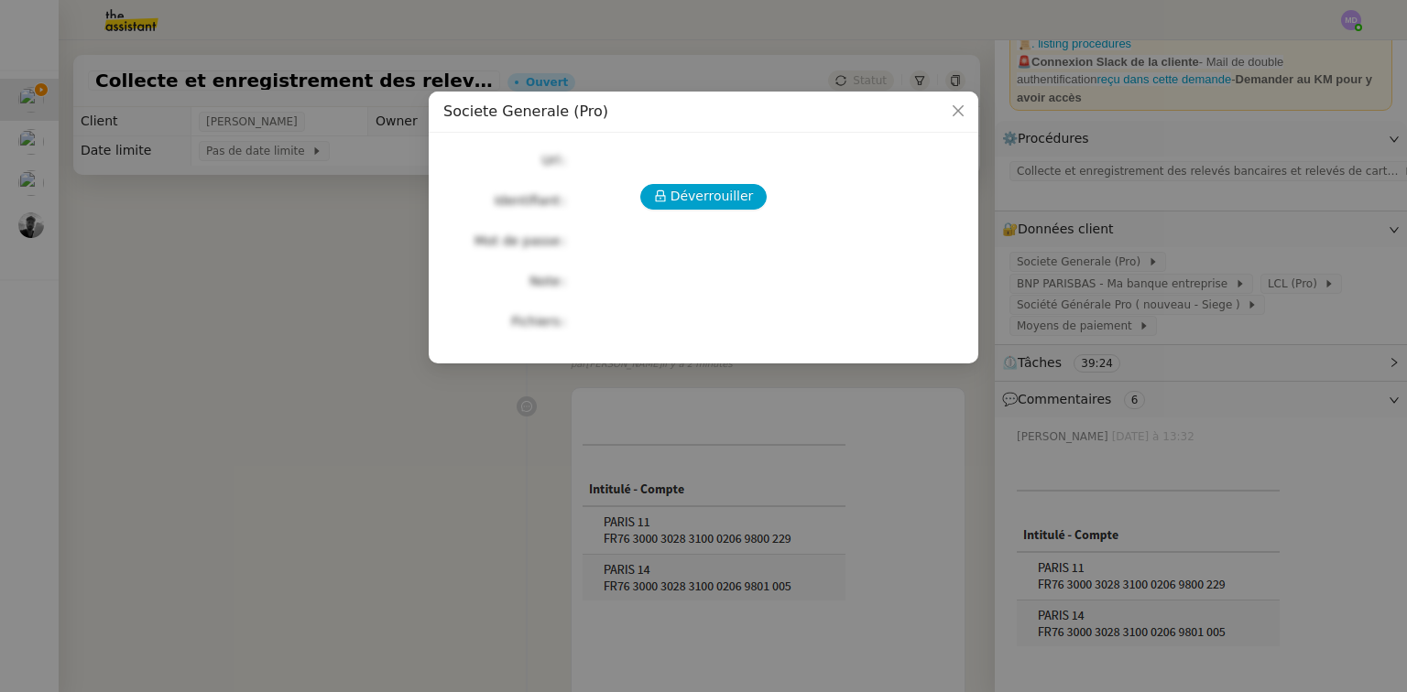
click at [1187, 310] on nz-modal-container "Societe Generale (Pro) Déverrouiller Url Identifiant Mot de passe Note Fichiers…" at bounding box center [703, 346] width 1407 height 692
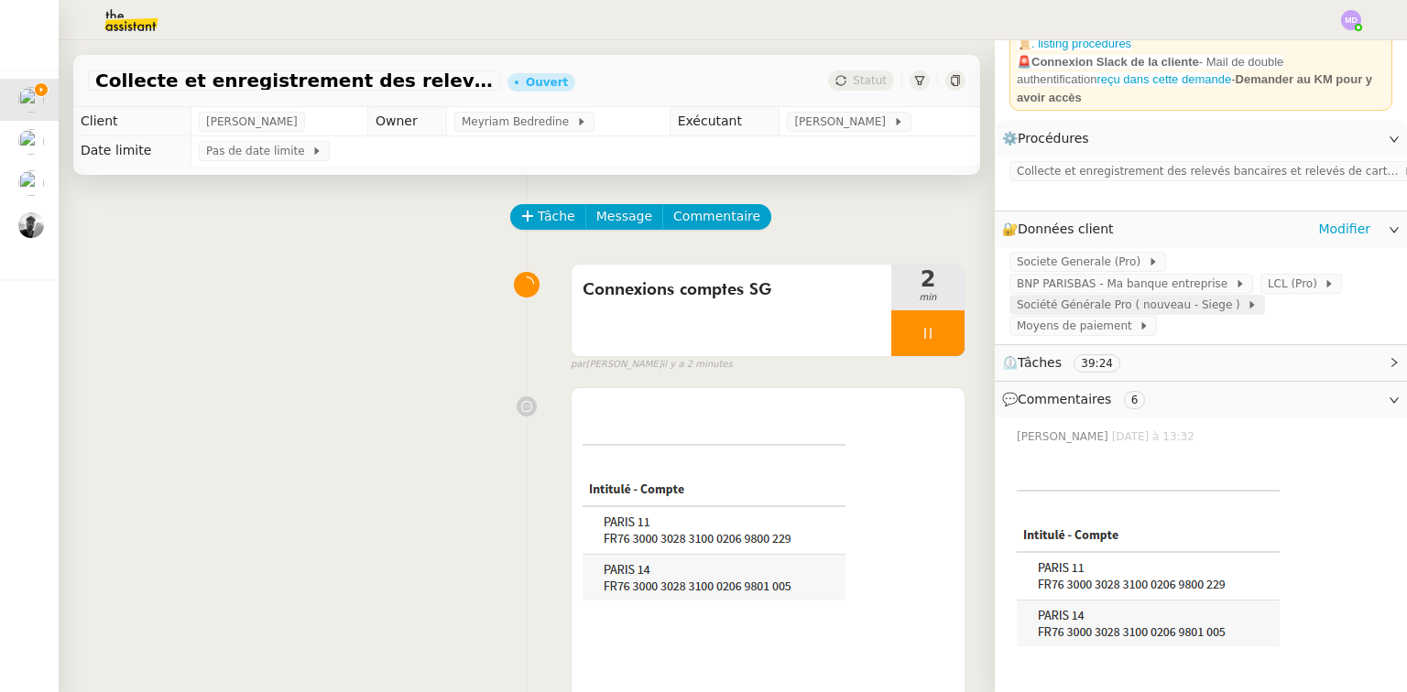
click at [1127, 296] on span "Société Générale Pro ( nouveau - Siege )" at bounding box center [1132, 305] width 230 height 18
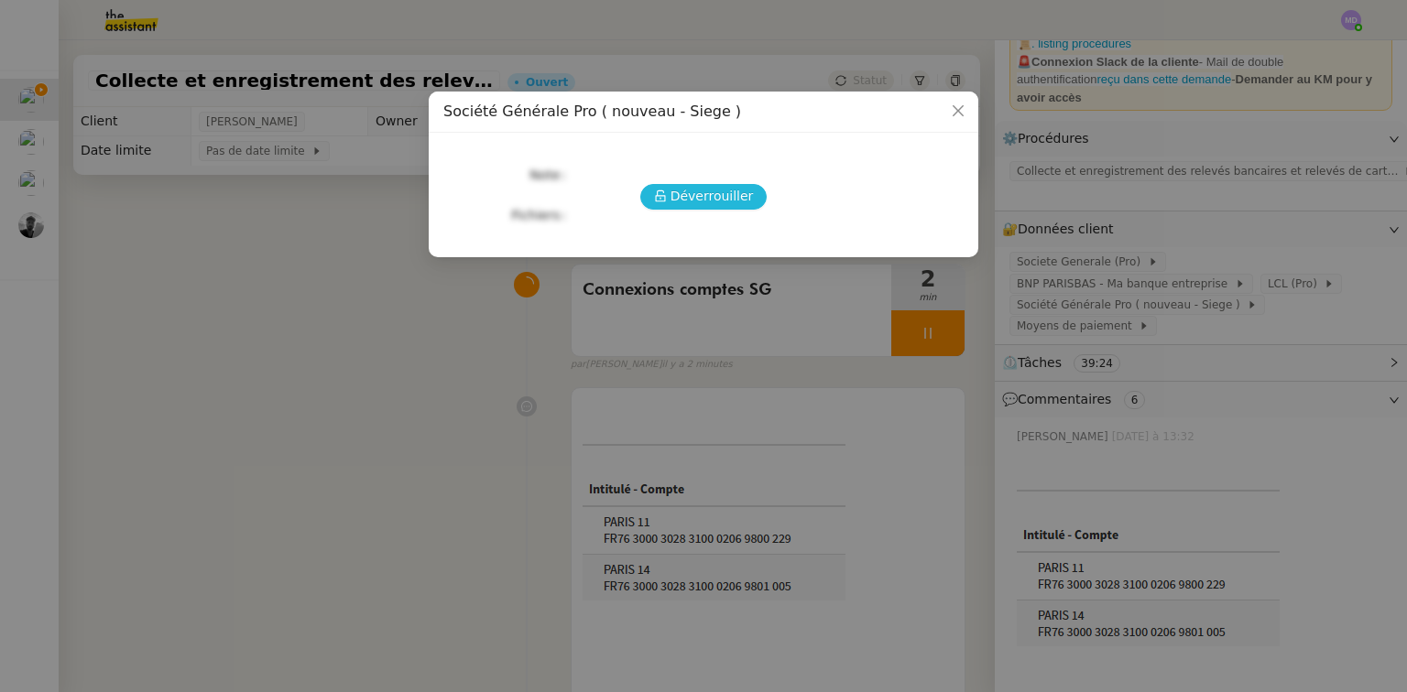
click at [683, 192] on span "Déverrouiller" at bounding box center [711, 196] width 83 height 21
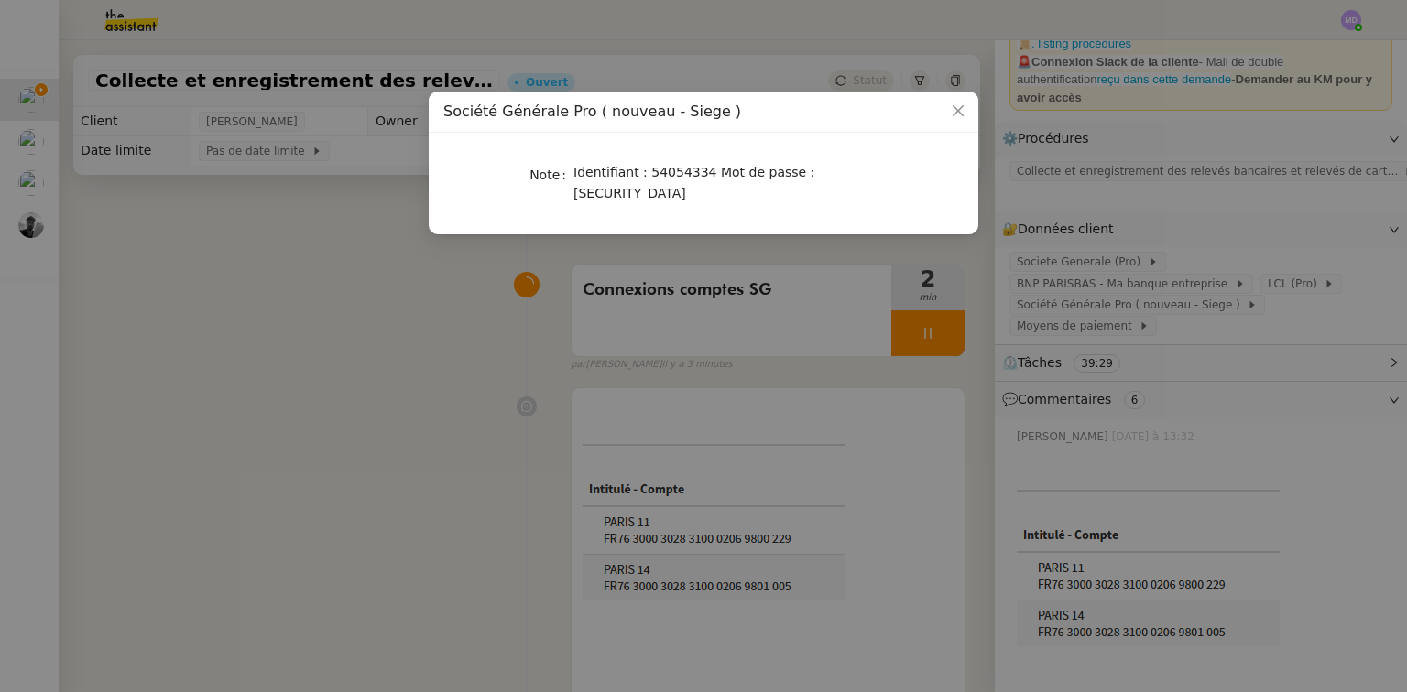
click at [653, 176] on span "Identifiant : 54054334 Mot de passe : [SECURITY_DATA]" at bounding box center [693, 183] width 241 height 36
copy span "54054334"
click at [710, 460] on nz-modal-container "Société Générale Pro ( nouveau - Siege ) Note Identifiant : 54054334 Mot de pas…" at bounding box center [703, 346] width 1407 height 692
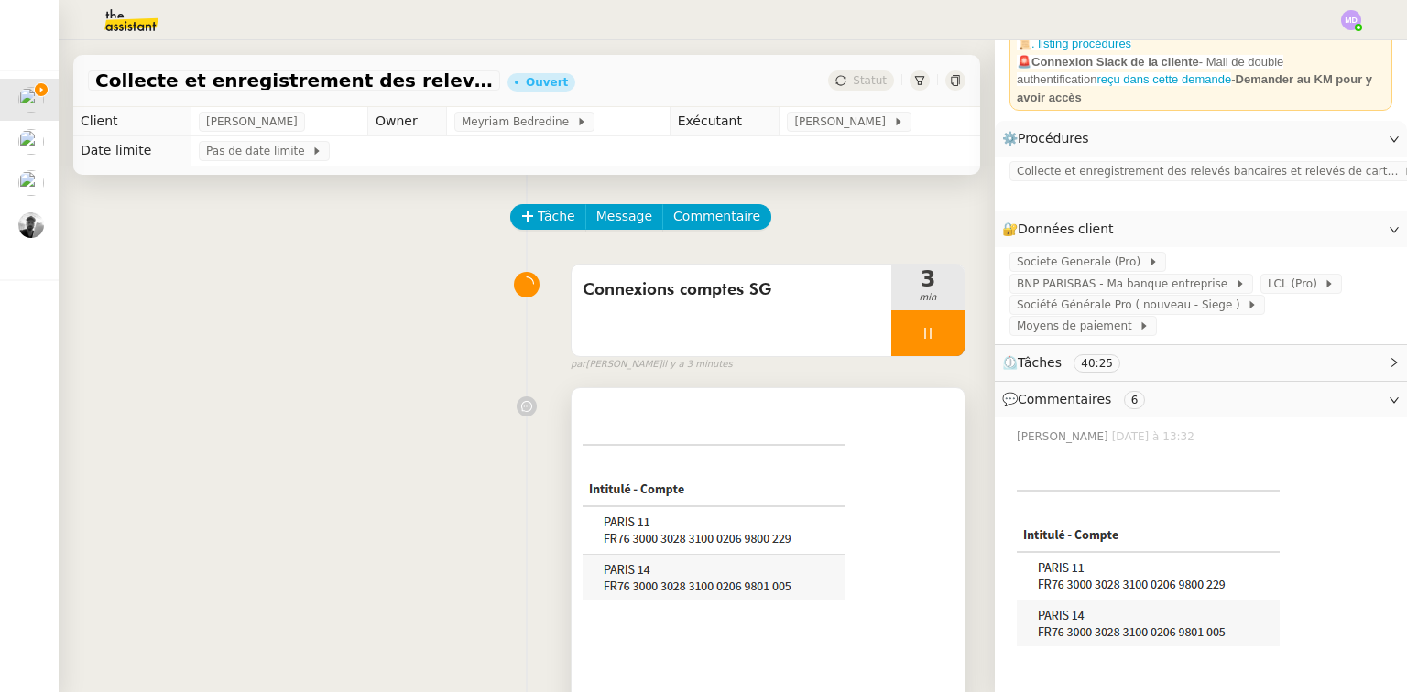
click at [841, 527] on div at bounding box center [767, 546] width 371 height 295
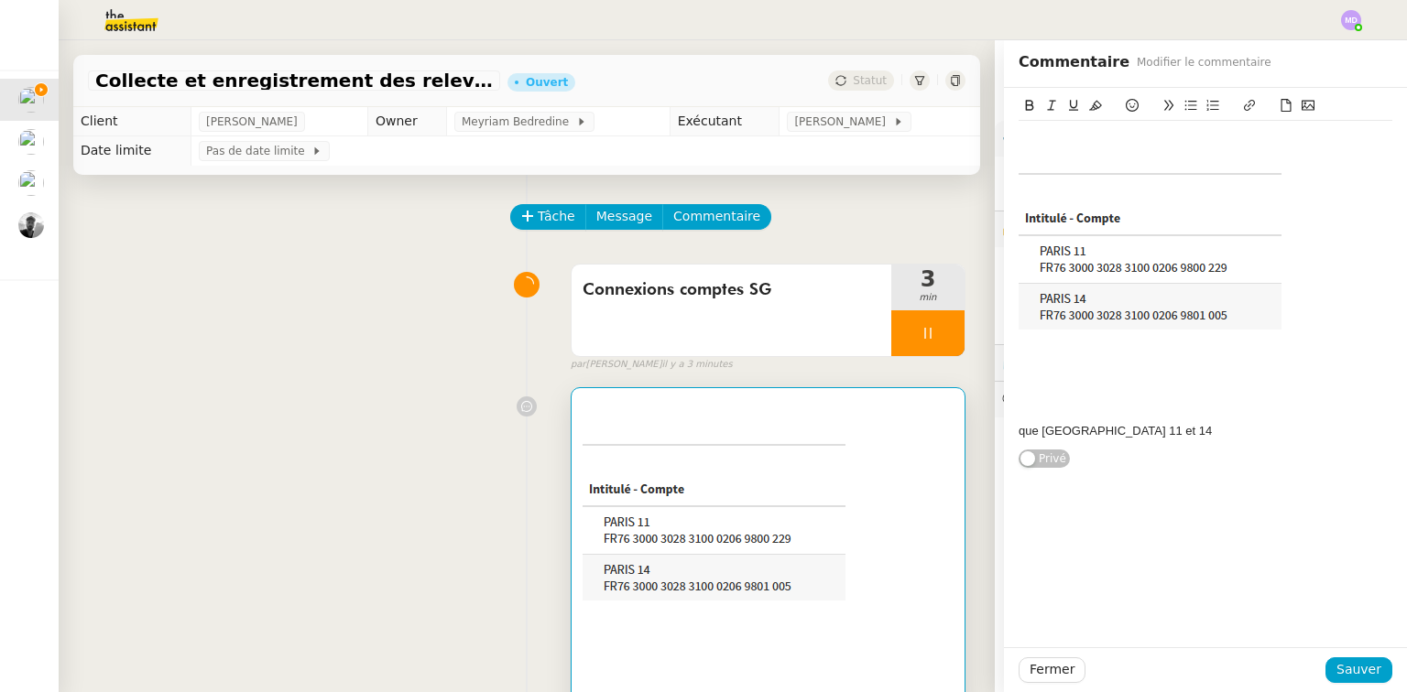
click at [1181, 425] on div "que [GEOGRAPHIC_DATA] 11 et 14" at bounding box center [1205, 431] width 374 height 16
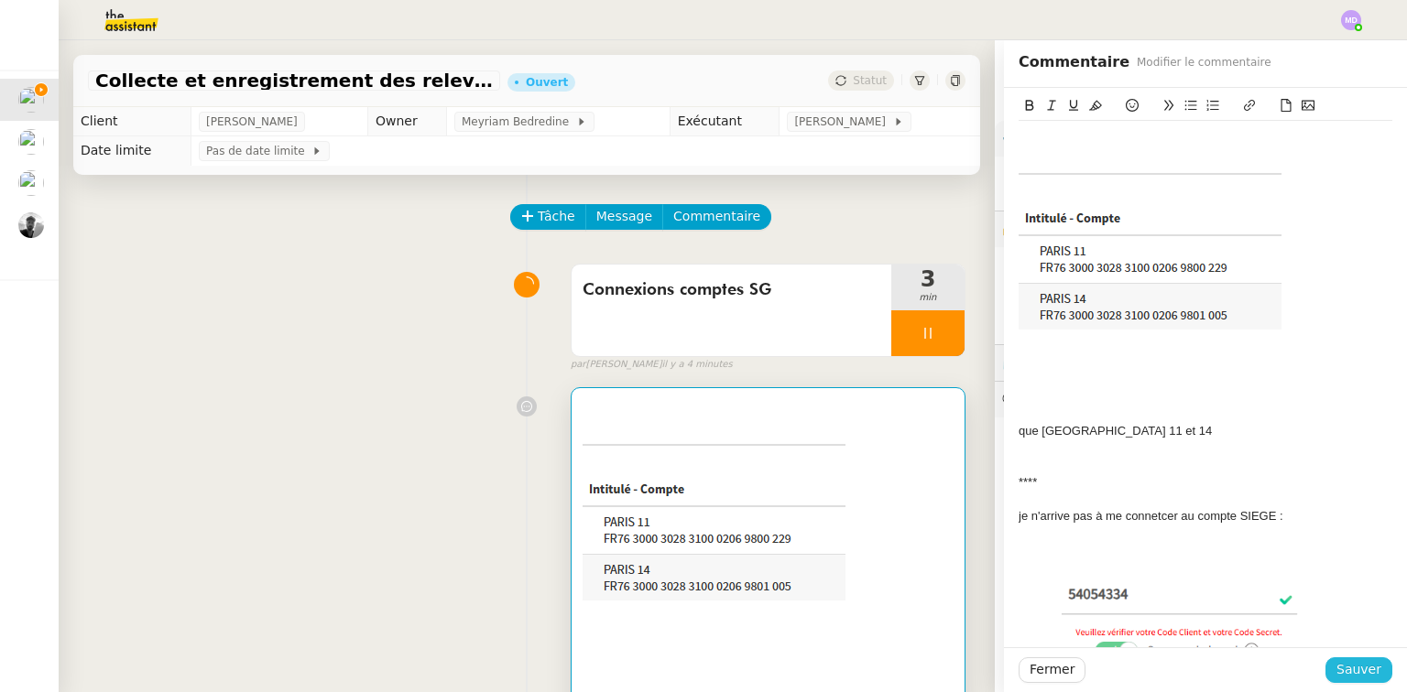
click at [1347, 677] on span "Sauver" at bounding box center [1358, 669] width 45 height 21
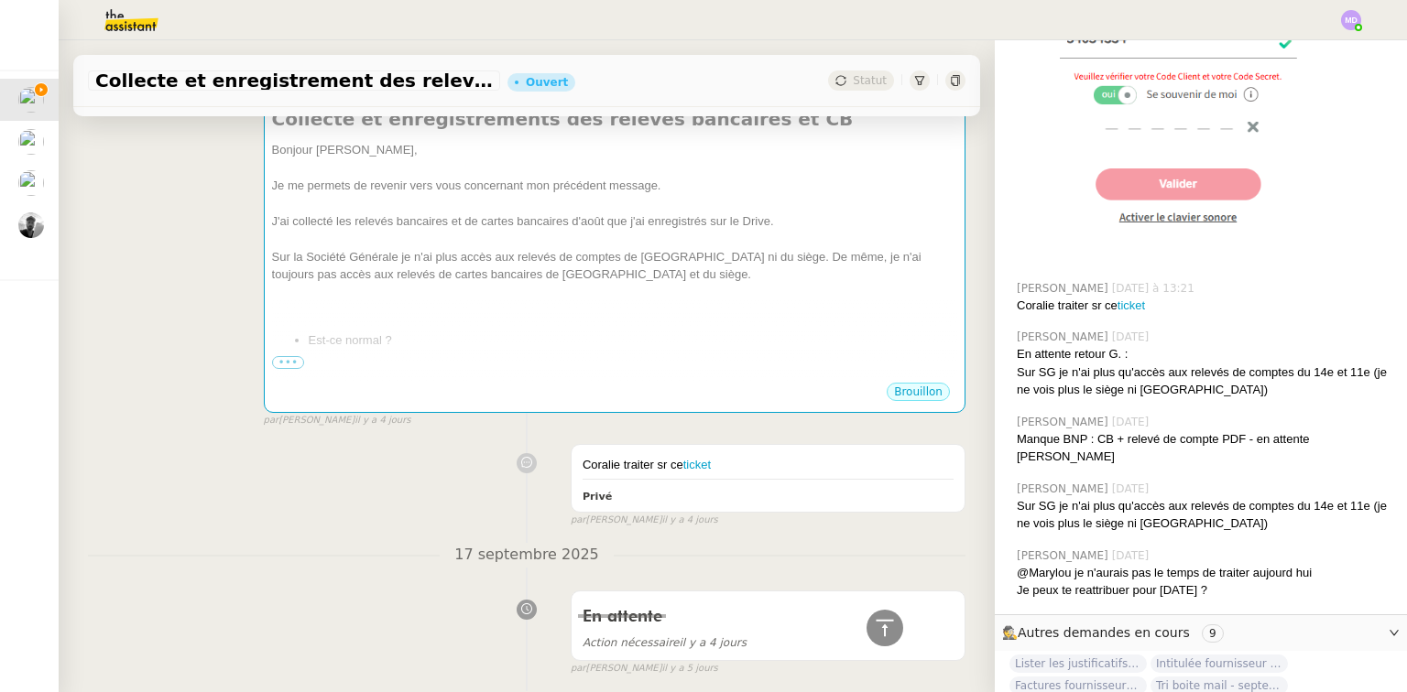
scroll to position [1392, 0]
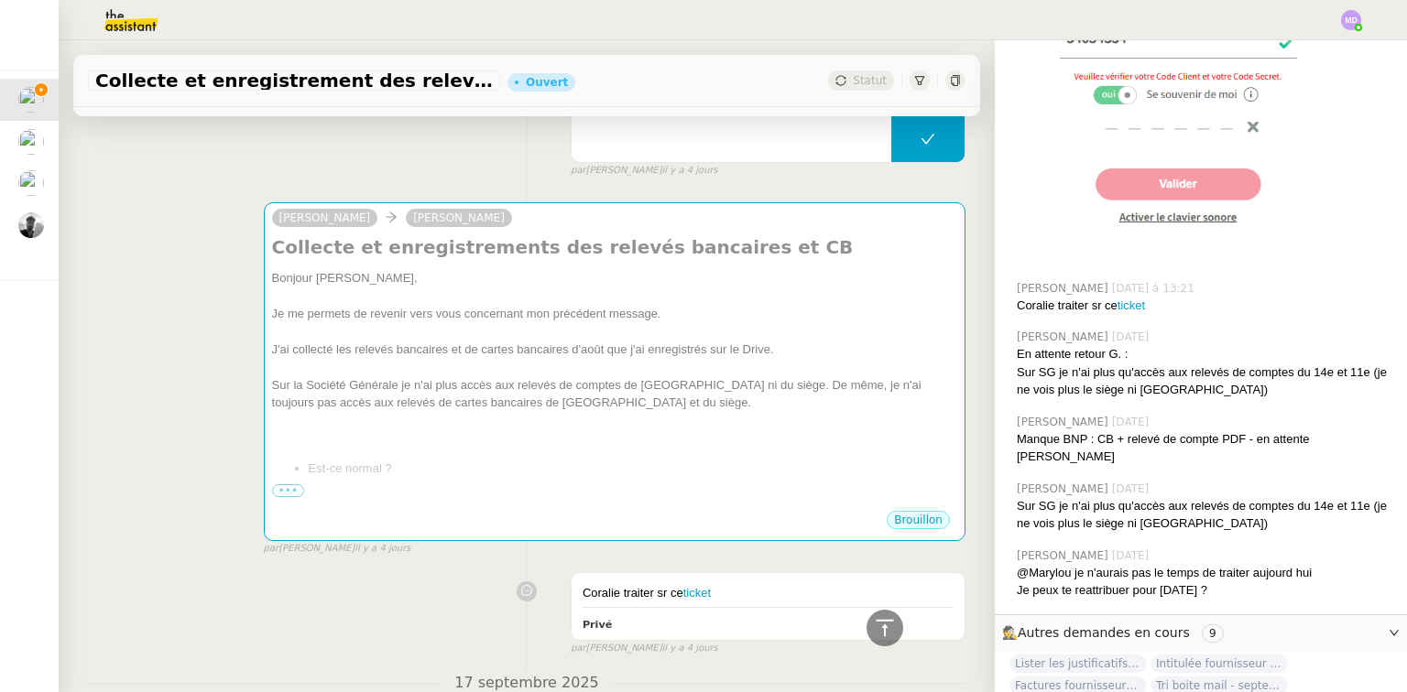
click at [106, 158] on div "Traitement des informations 4 min false par [PERSON_NAME] [DATE]" at bounding box center [526, 119] width 877 height 117
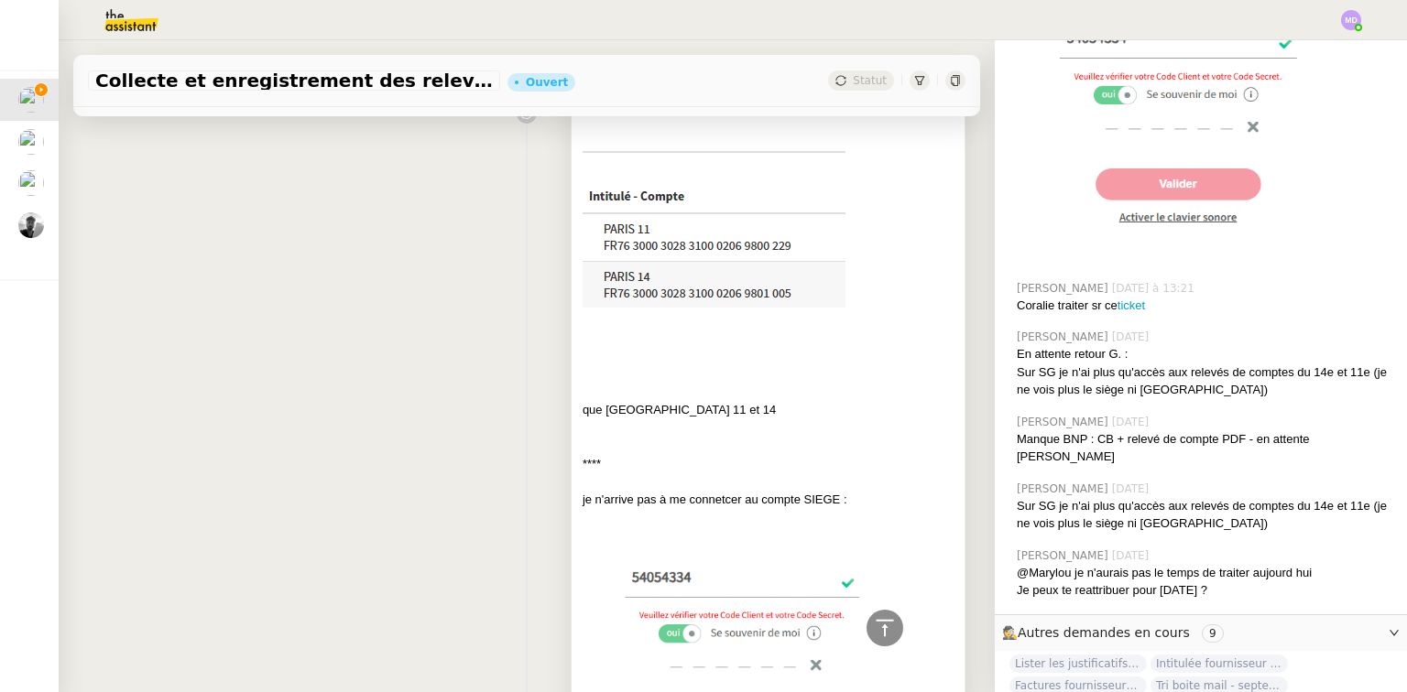
scroll to position [0, 0]
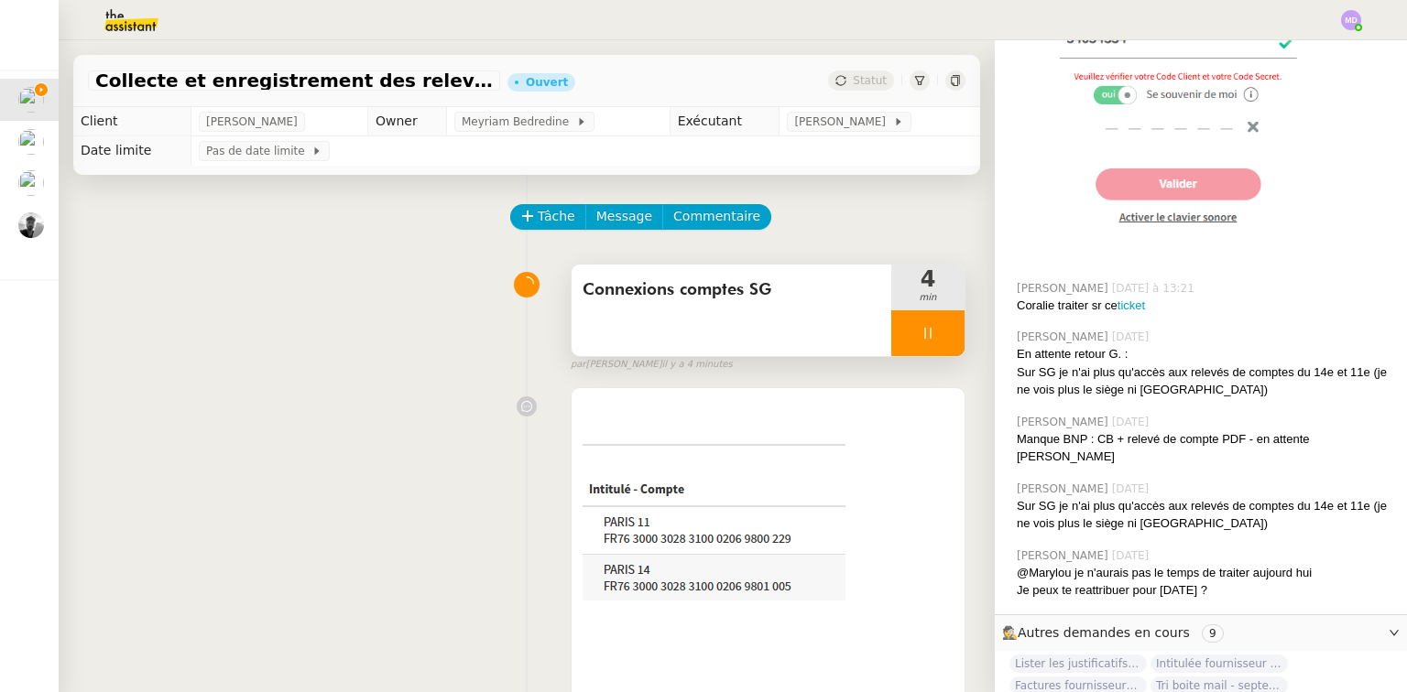
drag, startPoint x: 924, startPoint y: 348, endPoint x: 935, endPoint y: 343, distance: 11.9
click at [924, 347] on div at bounding box center [927, 333] width 73 height 46
click at [936, 344] on button at bounding box center [946, 333] width 37 height 46
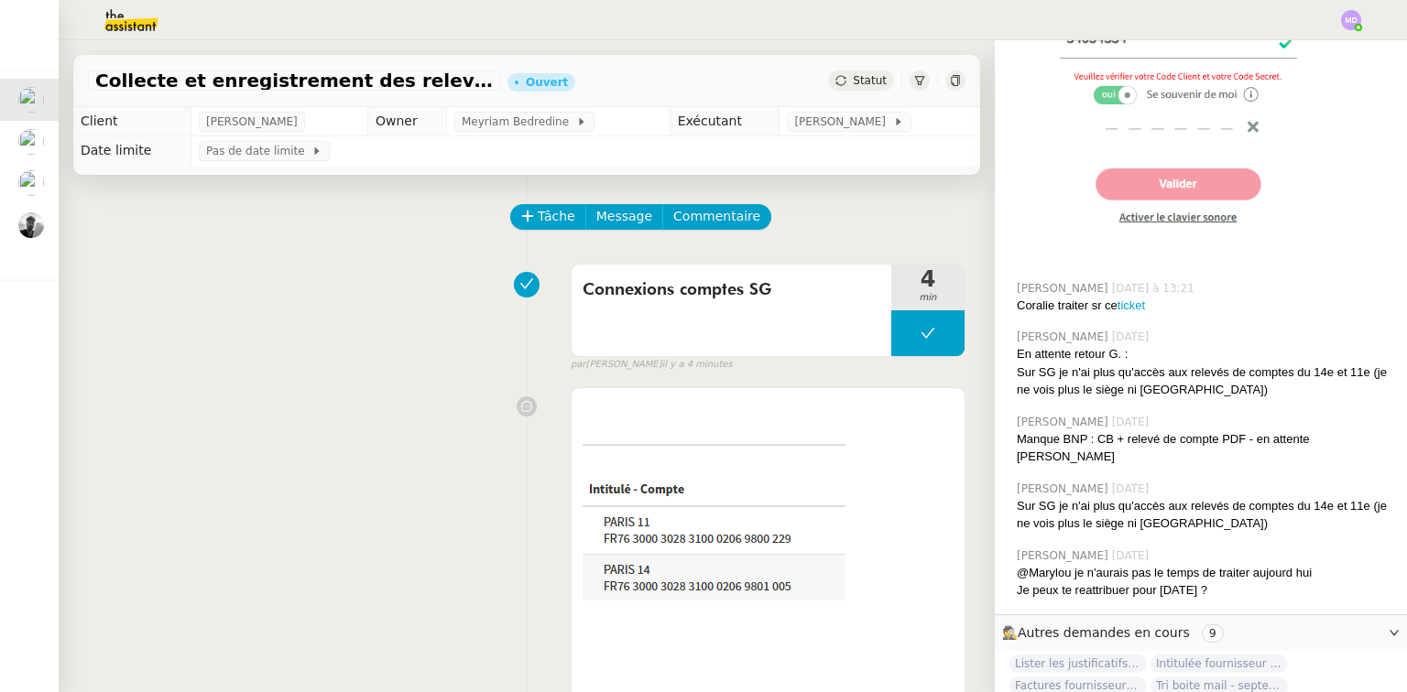
drag, startPoint x: 88, startPoint y: 249, endPoint x: 85, endPoint y: 166, distance: 83.4
click at [88, 248] on div "Tâche Message Commentaire" at bounding box center [526, 226] width 877 height 44
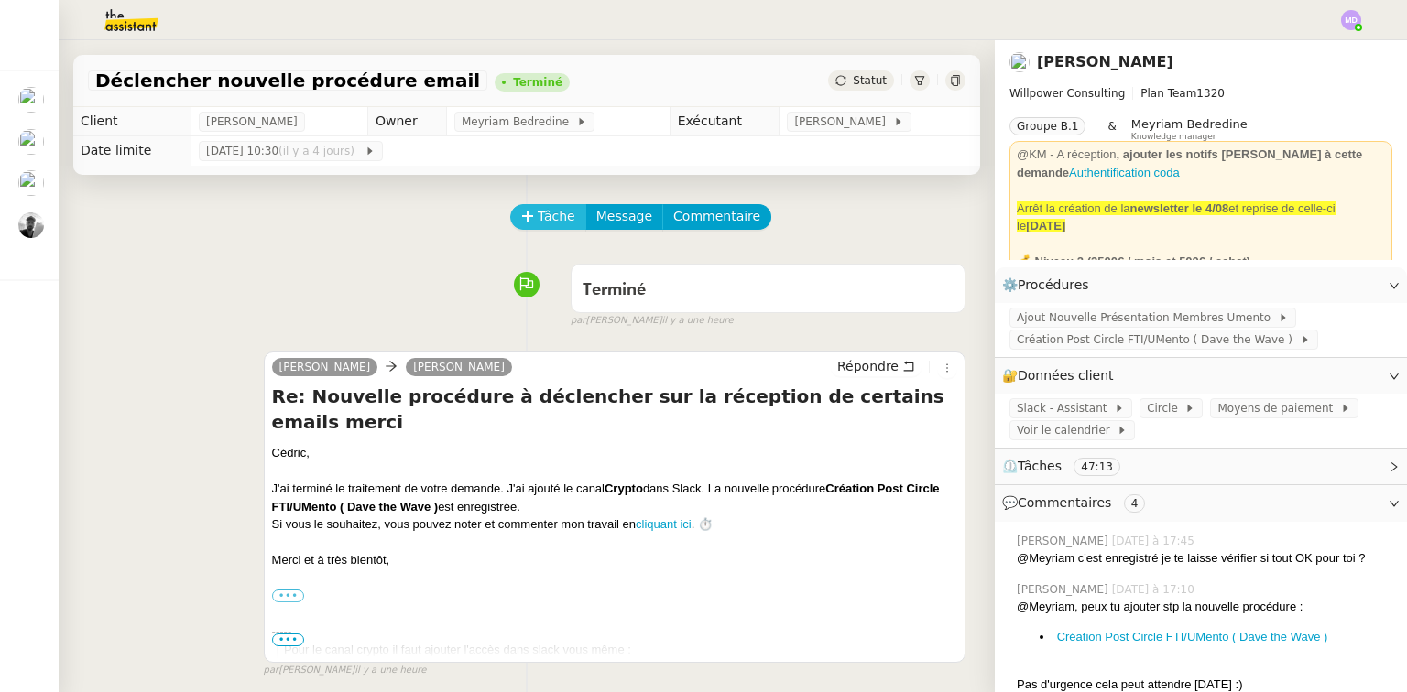
click at [548, 223] on span "Tâche" at bounding box center [557, 216] width 38 height 21
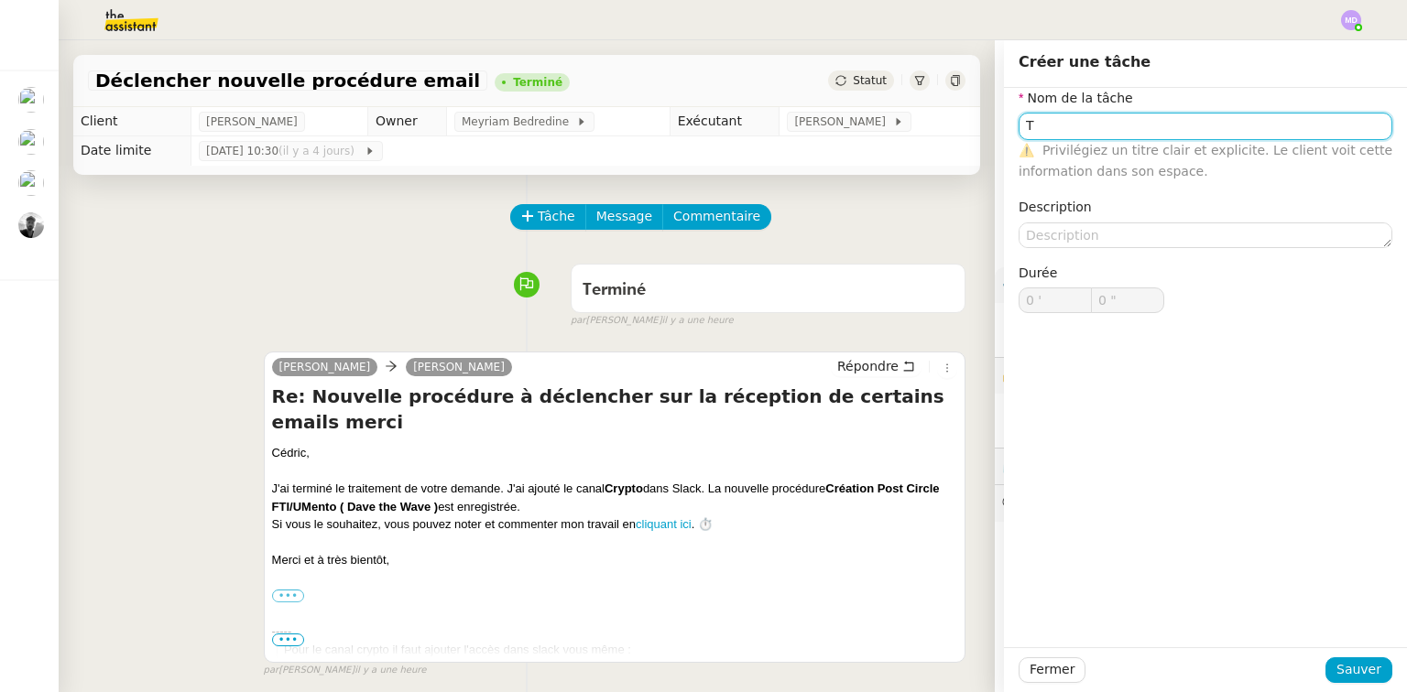
type input "T"
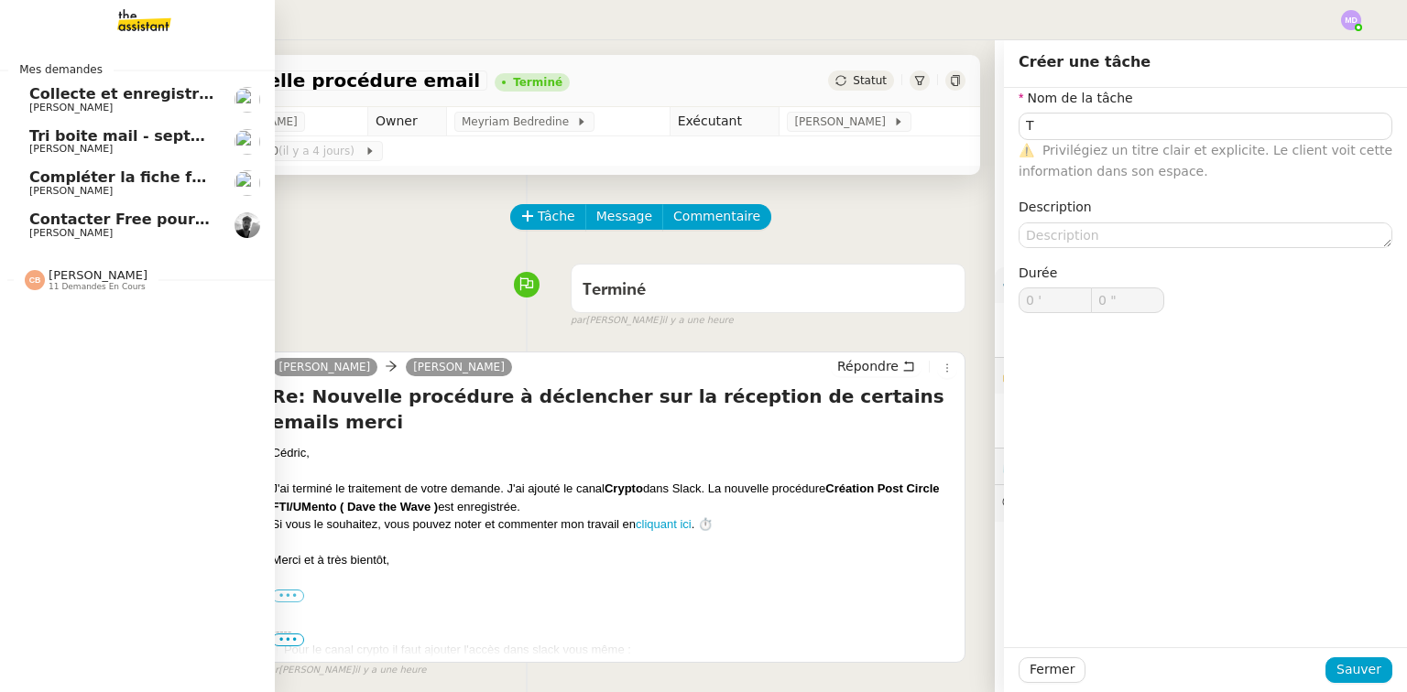
click at [23, 241] on link "Contacter Free pour la Freebox [PERSON_NAME]" at bounding box center [137, 225] width 275 height 42
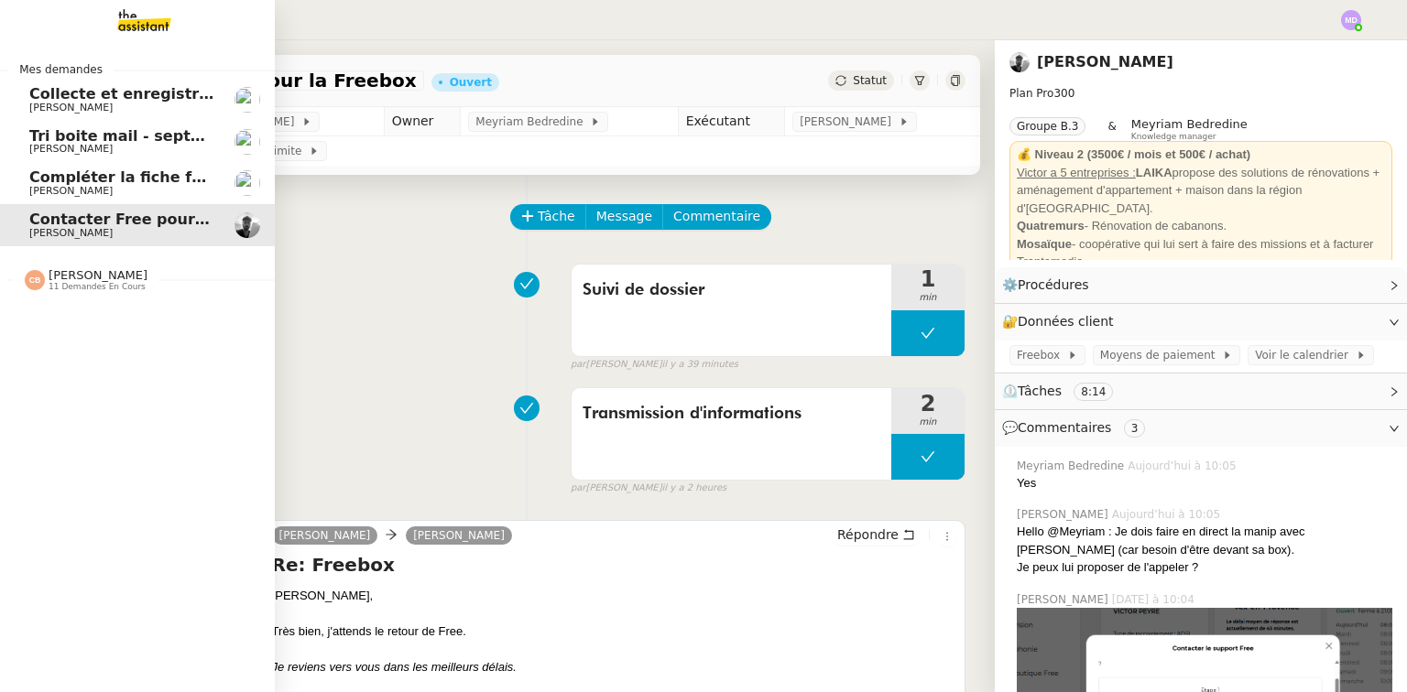
click at [30, 108] on span "[PERSON_NAME]" at bounding box center [70, 108] width 83 height 12
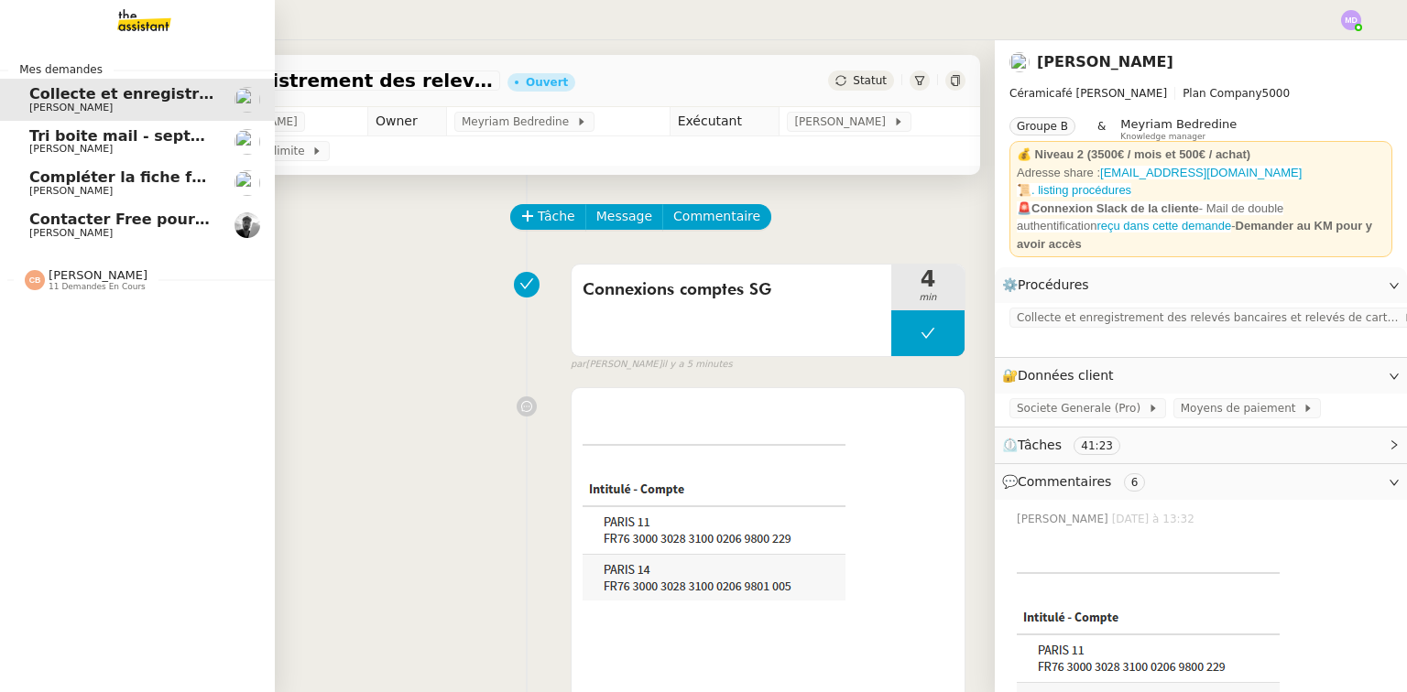
click at [64, 136] on span "Tri boite mail - septembre 2025" at bounding box center [159, 135] width 260 height 17
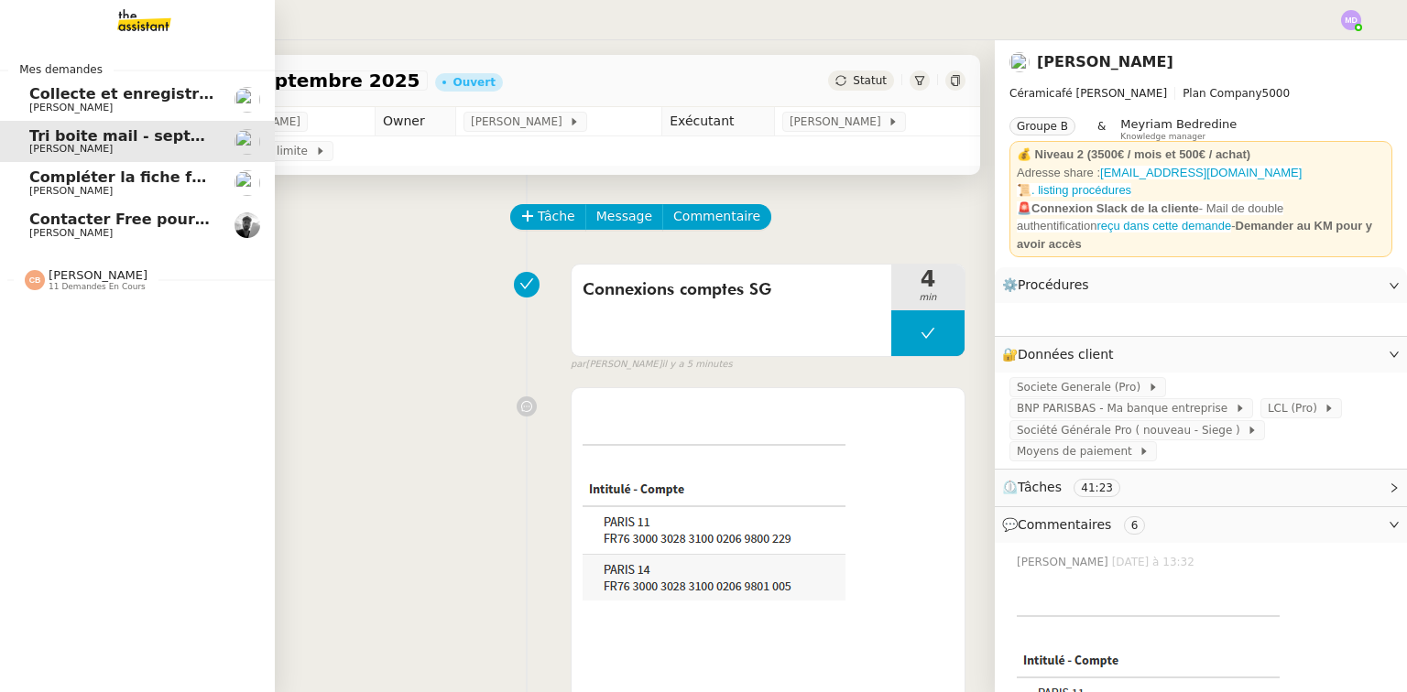
click at [77, 169] on span "Compléter la fiche fournisseur" at bounding box center [154, 177] width 250 height 17
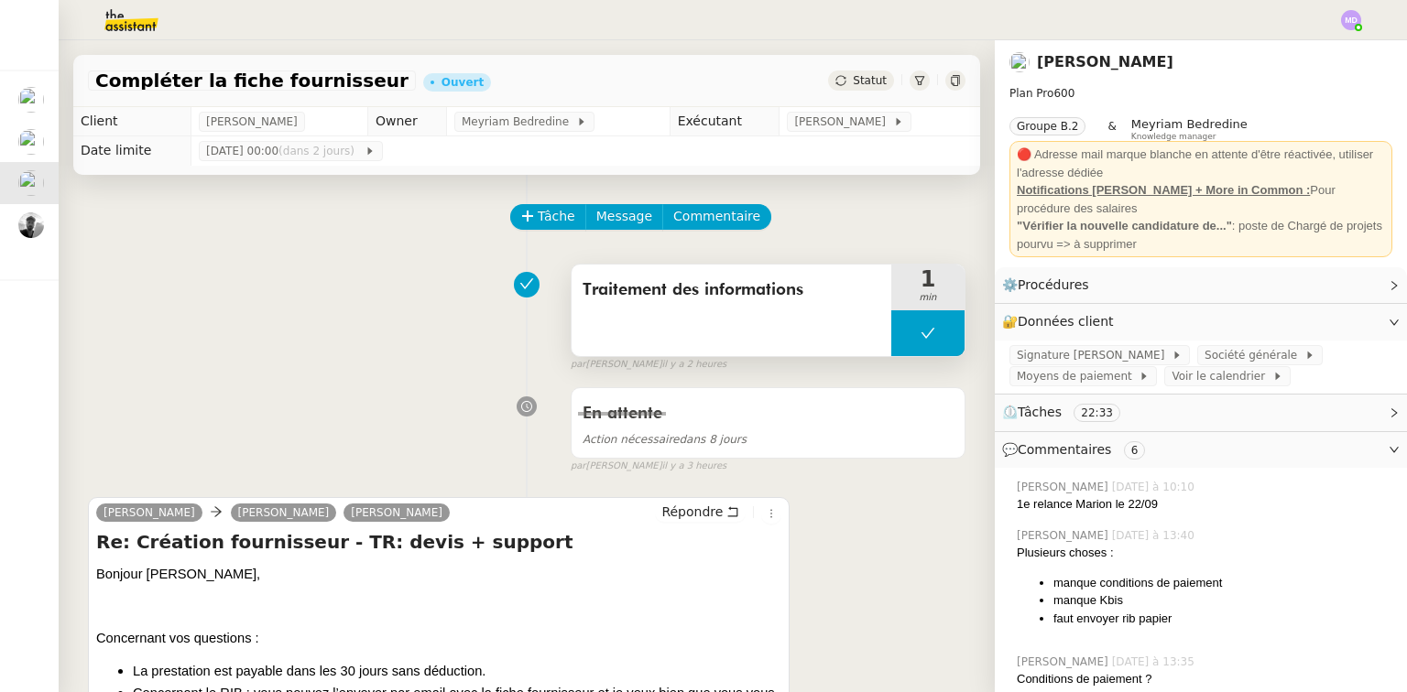
click at [908, 337] on button at bounding box center [927, 333] width 73 height 46
click at [903, 340] on icon at bounding box center [909, 333] width 15 height 15
click at [593, 512] on div "Marion Cosperec Camille Beau Laurence de Nervaux Répondre" at bounding box center [438, 515] width 685 height 27
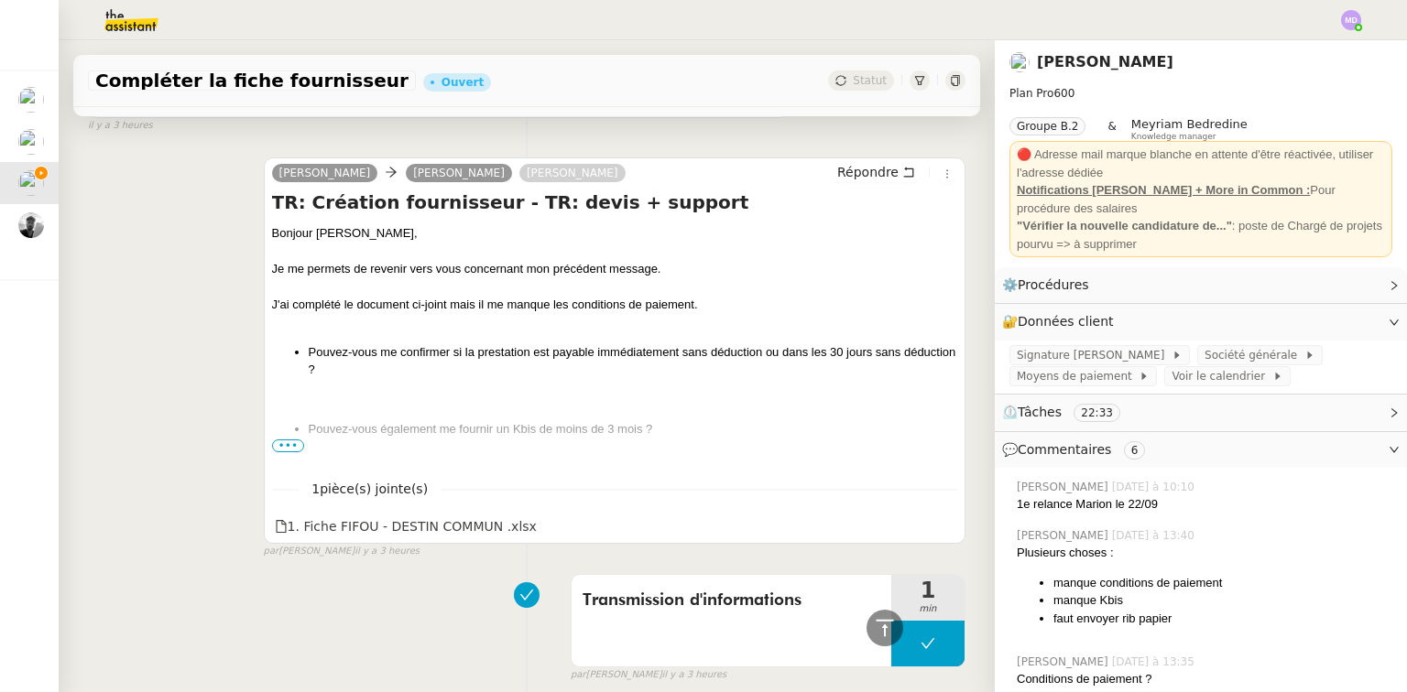
scroll to position [879, 0]
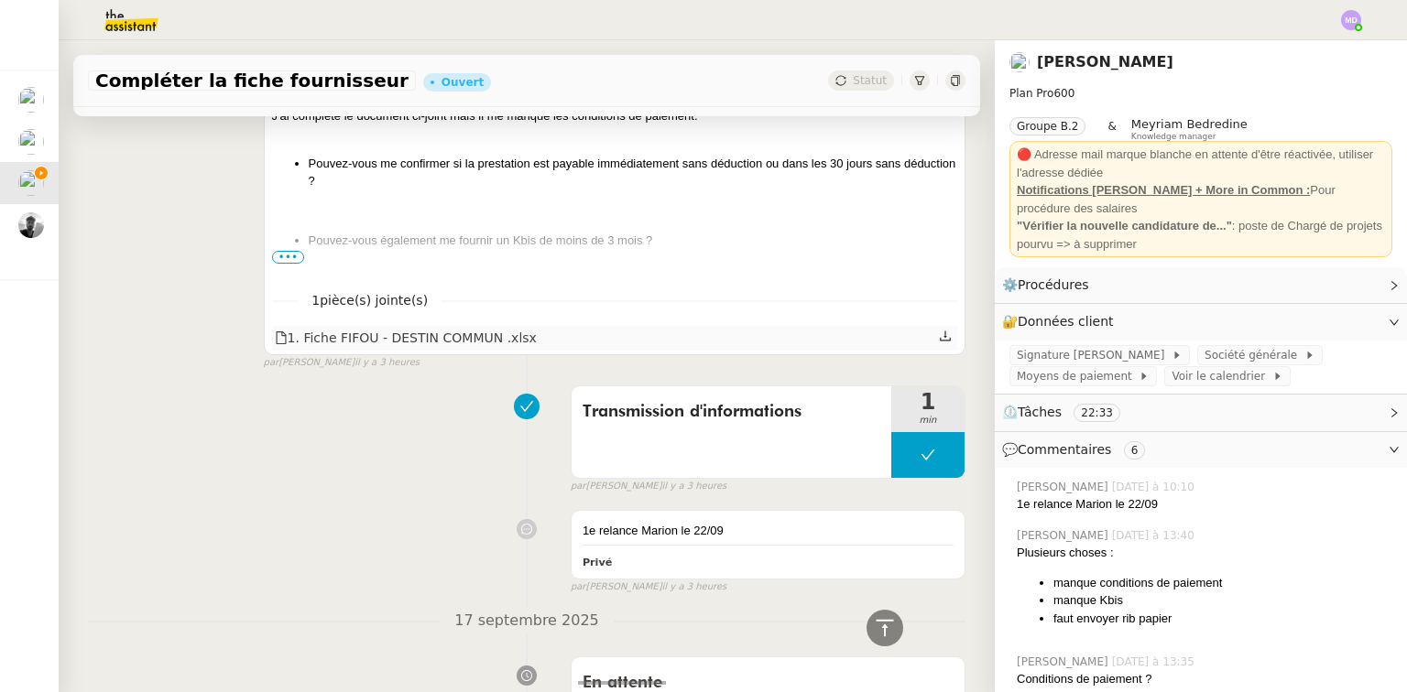
click at [940, 341] on icon at bounding box center [945, 337] width 11 height 10
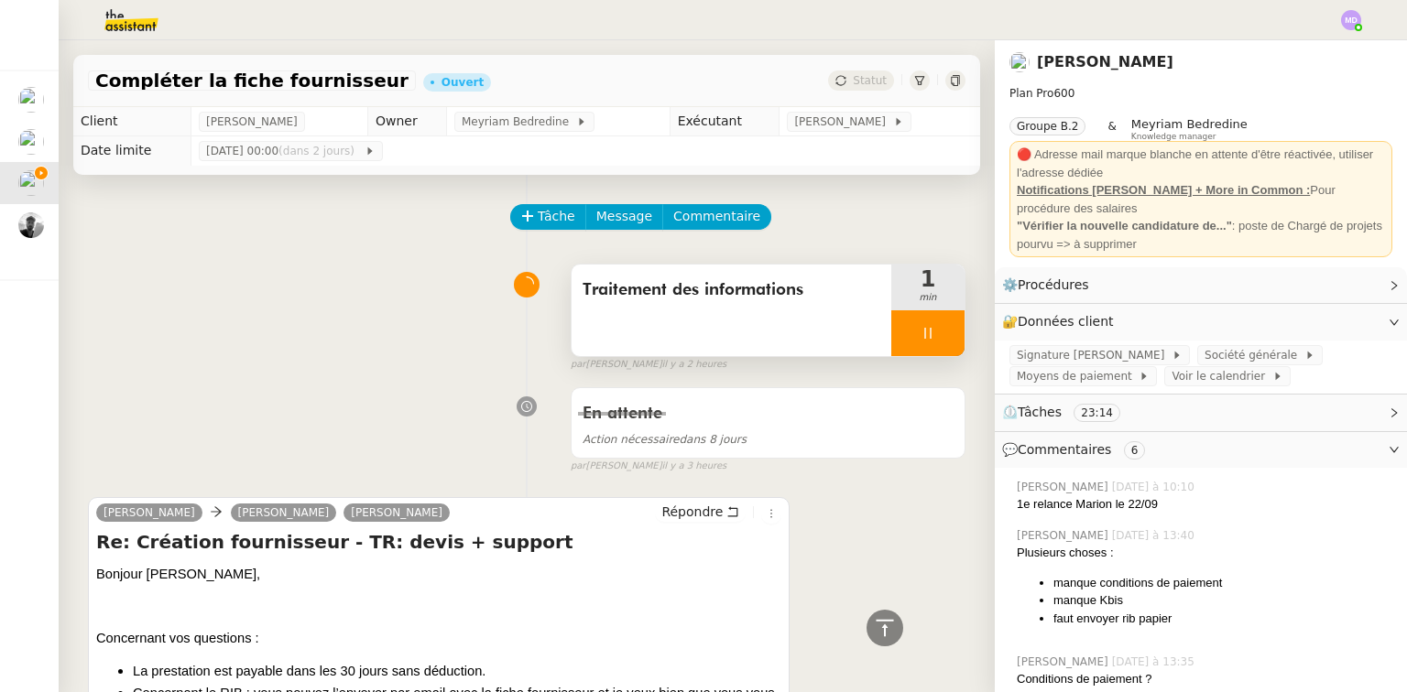
scroll to position [0, 0]
click at [681, 226] on span "Commentaire" at bounding box center [716, 216] width 87 height 21
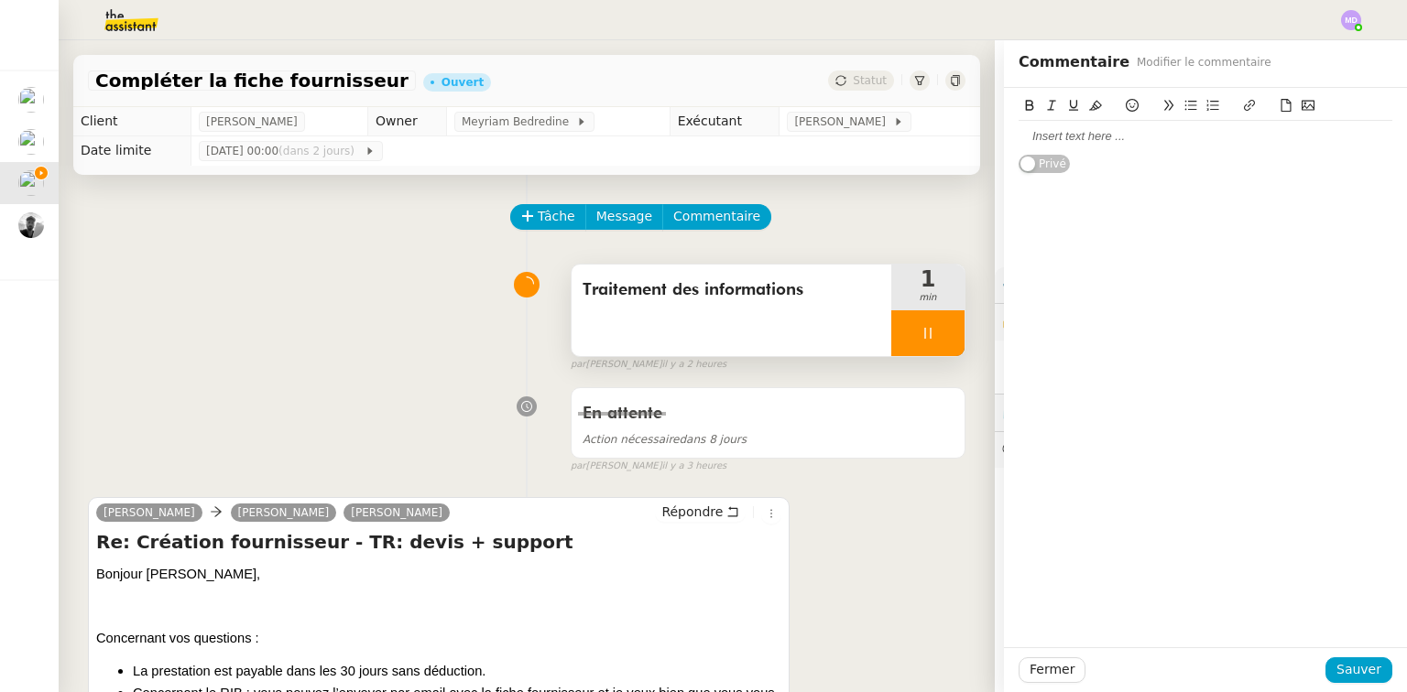
click at [1145, 142] on div at bounding box center [1205, 136] width 374 height 16
click at [1279, 106] on icon at bounding box center [1285, 105] width 13 height 13
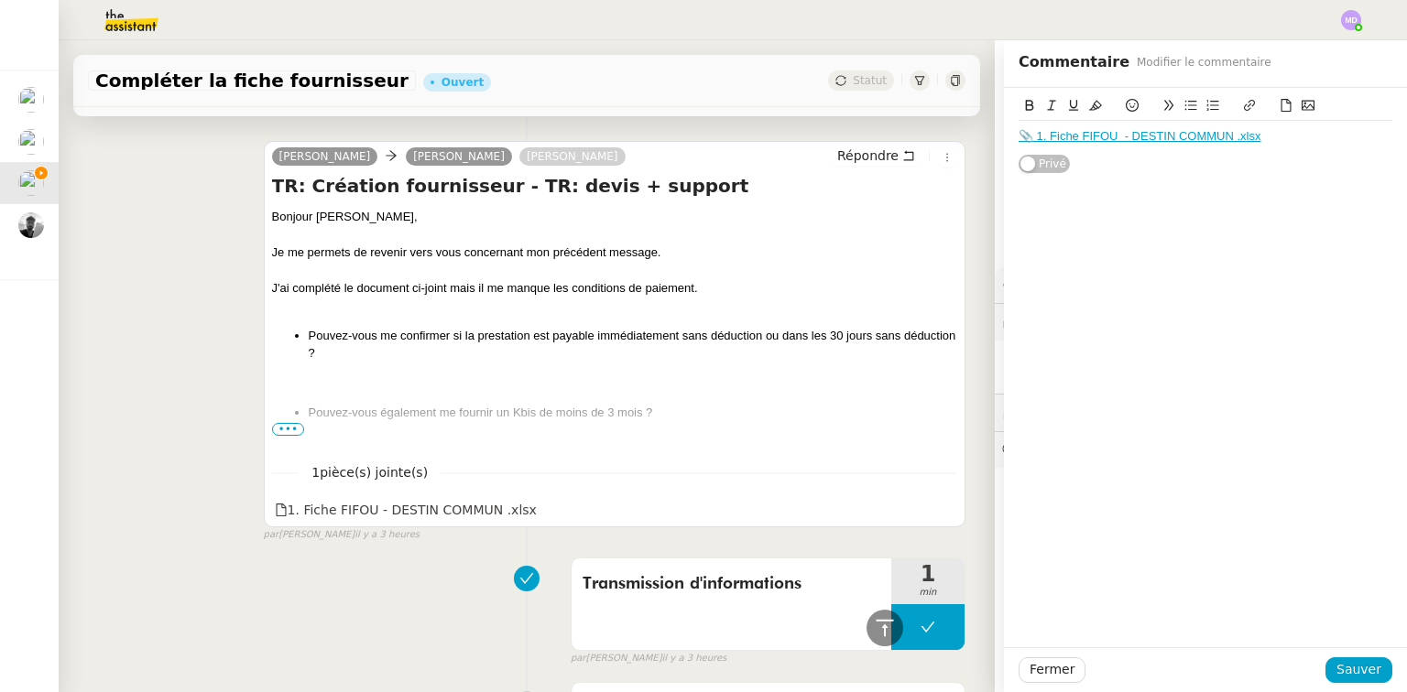
scroll to position [733, 0]
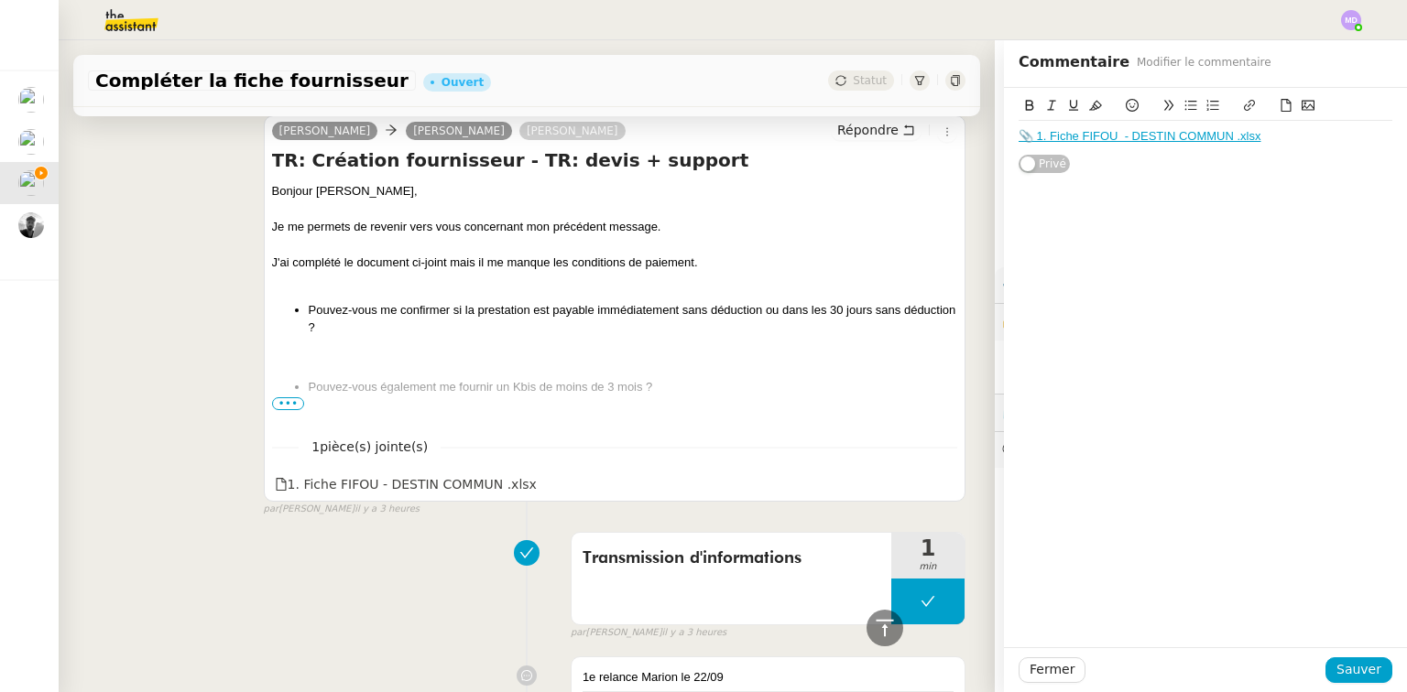
click at [278, 407] on span "•••" at bounding box center [288, 403] width 33 height 13
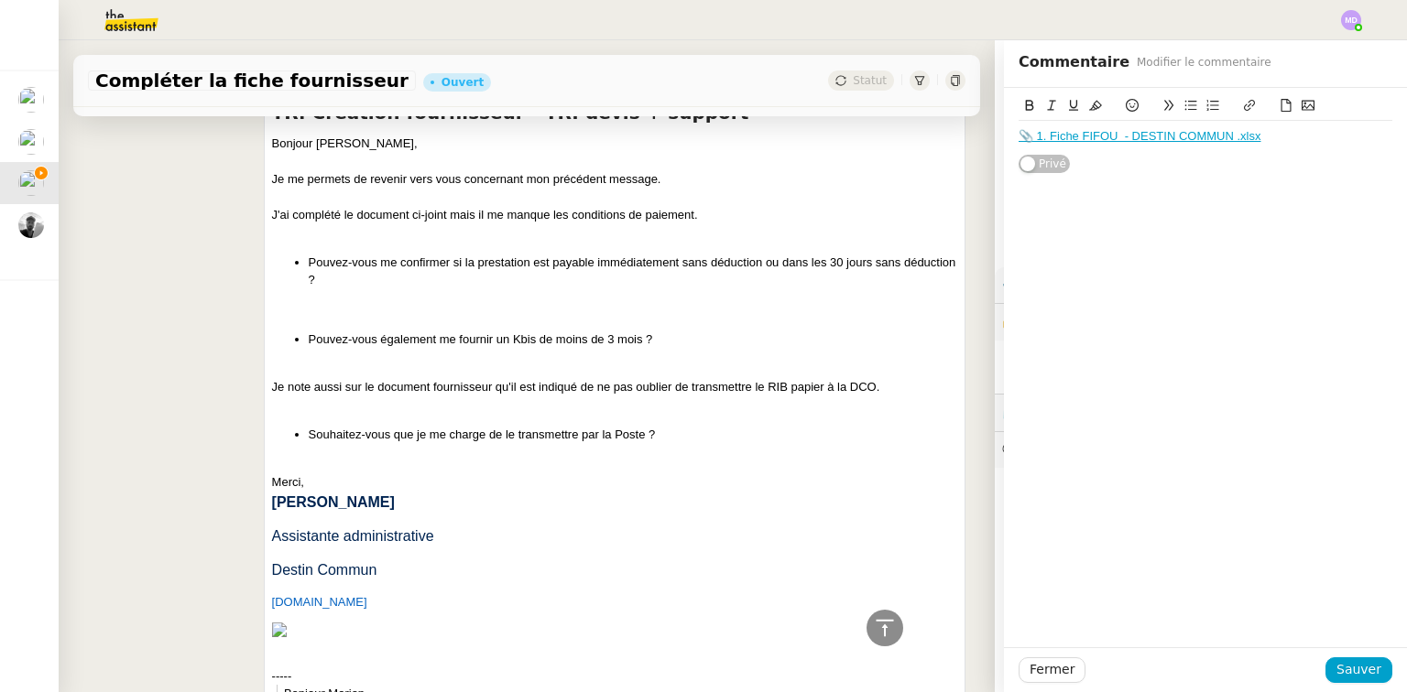
scroll to position [806, 0]
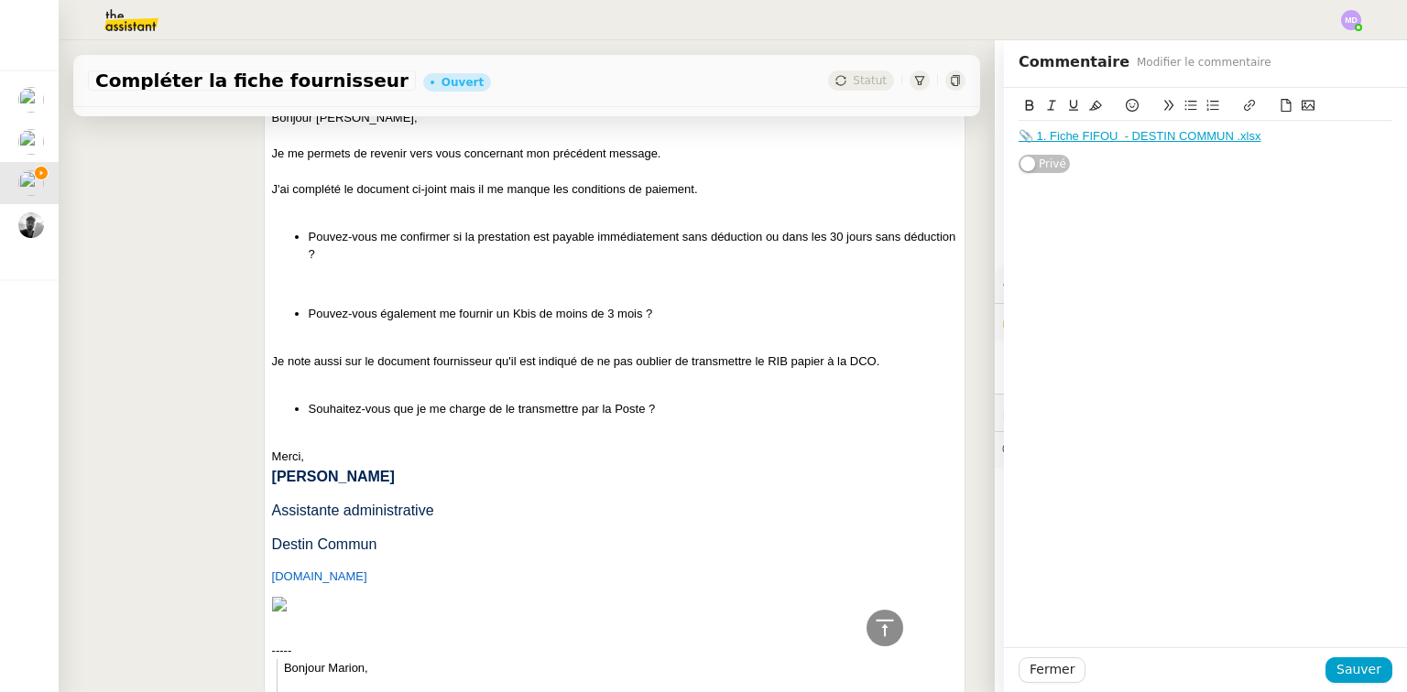
click at [1258, 136] on div "📎 1. Fiche FIFOU - DESTIN COMMUN .xlsx" at bounding box center [1205, 136] width 374 height 16
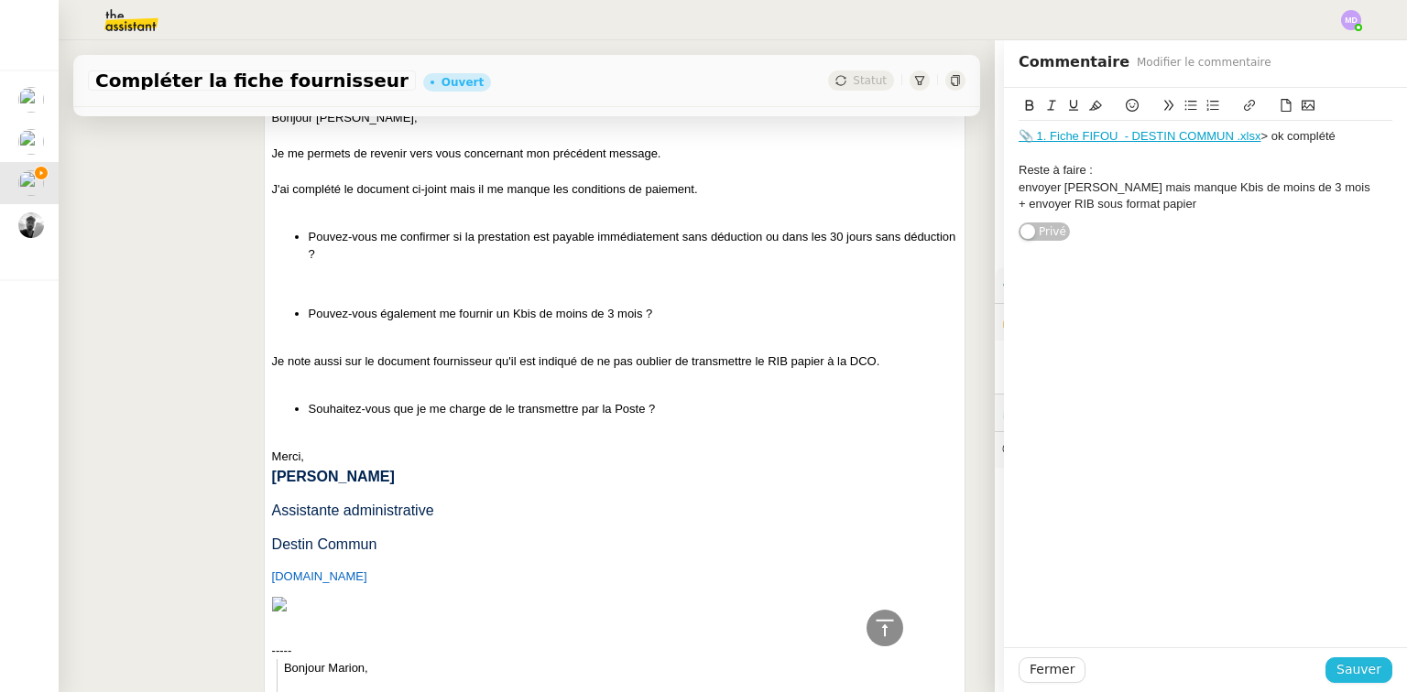
drag, startPoint x: 1348, startPoint y: 652, endPoint x: 1348, endPoint y: 664, distance: 11.9
click at [1348, 659] on div "Fermer Sauver" at bounding box center [1205, 669] width 403 height 45
click at [1348, 669] on span "Sauver" at bounding box center [1358, 669] width 45 height 21
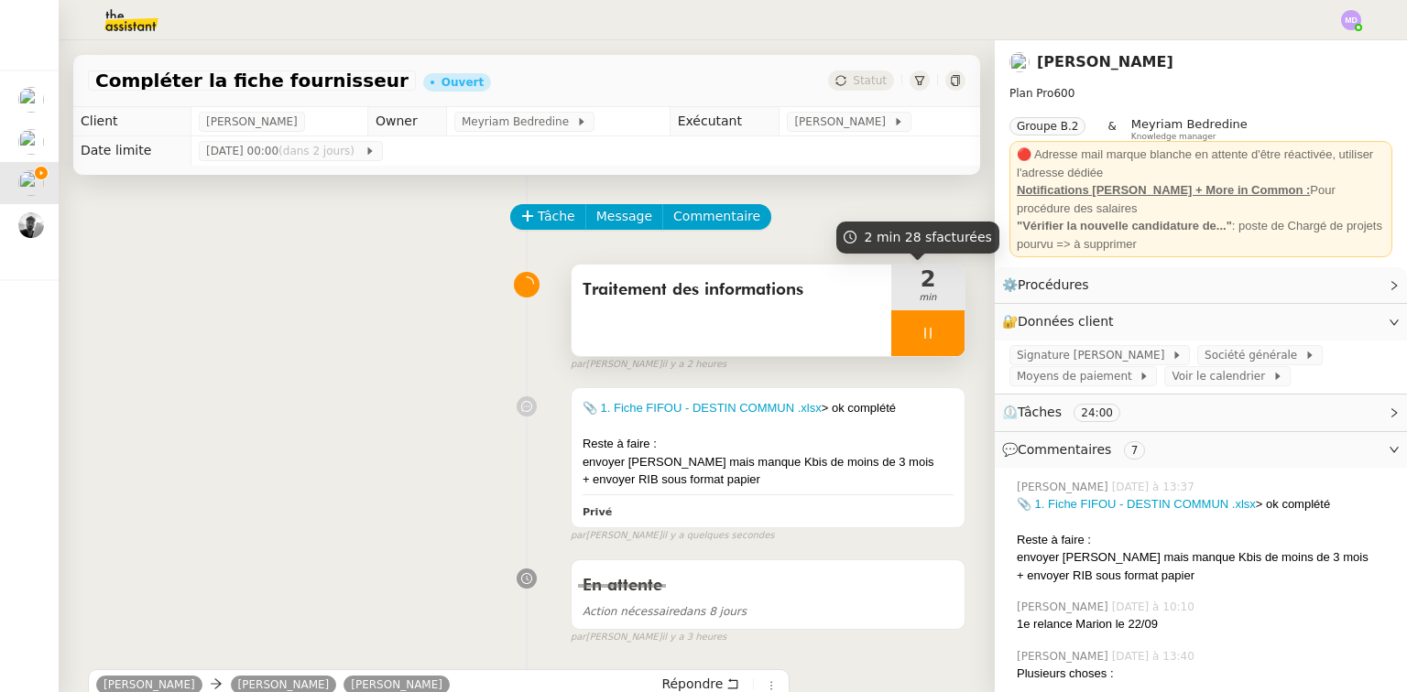
click at [934, 335] on div at bounding box center [927, 333] width 73 height 46
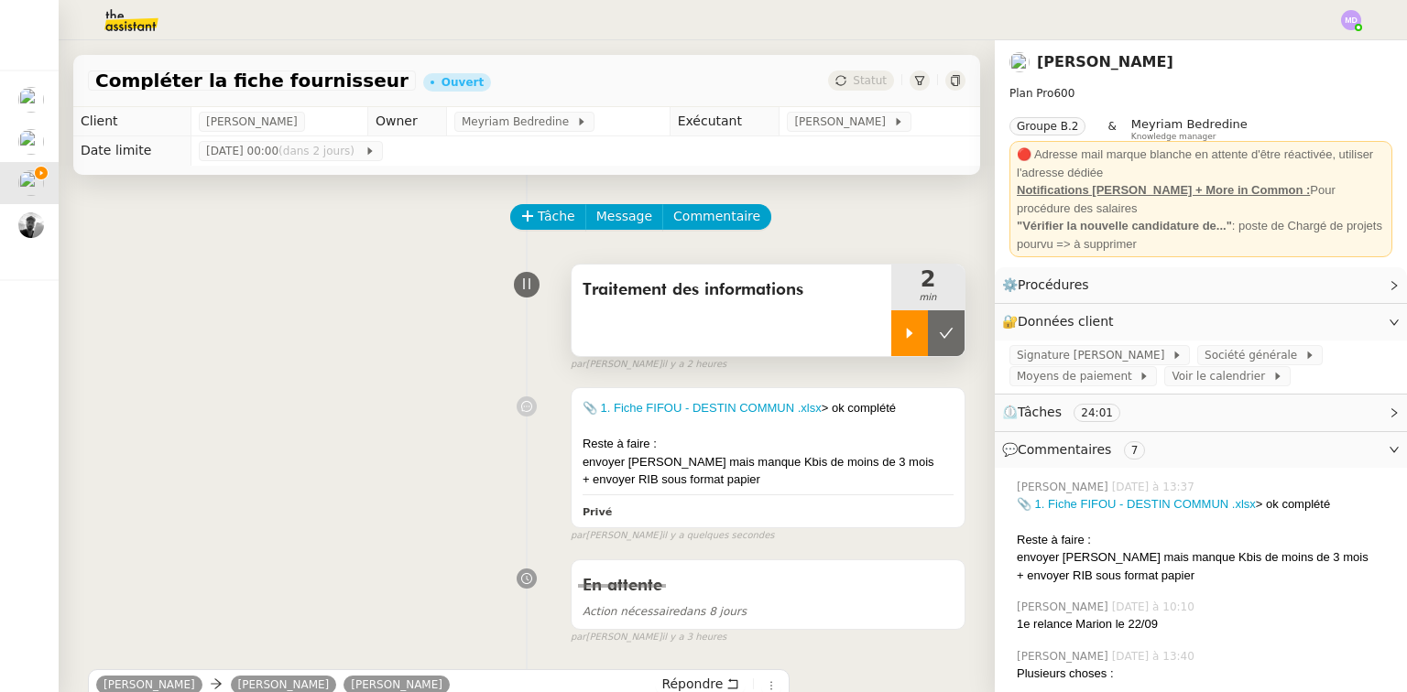
click at [939, 335] on icon at bounding box center [946, 333] width 15 height 15
